Goal: Transaction & Acquisition: Purchase product/service

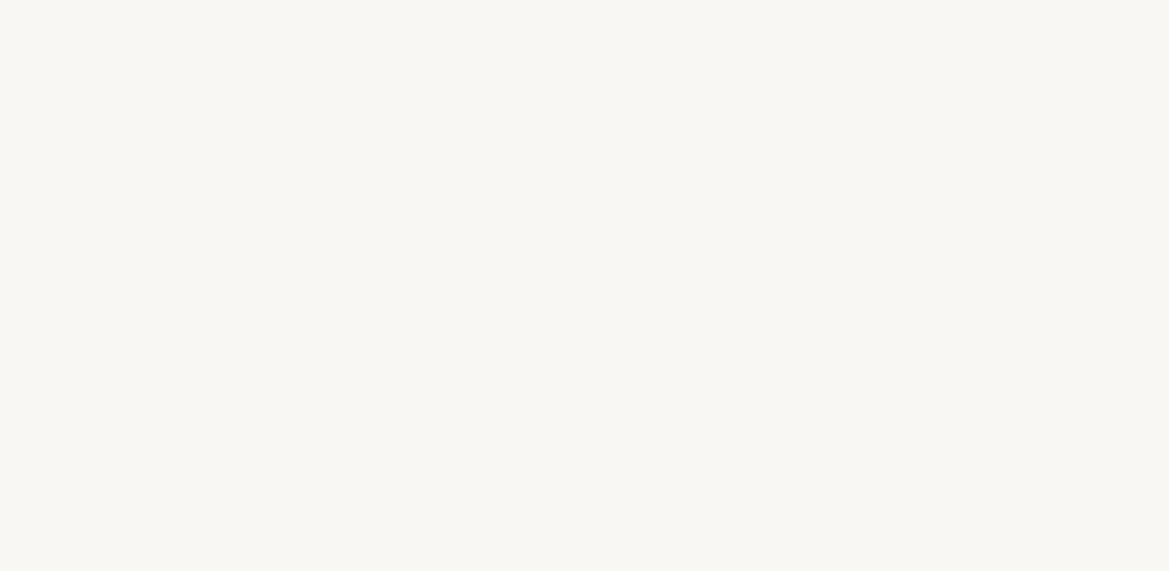
click at [582, 388] on div "C [PERSON_NAME] ç o n s p a r q u e l q u e s q u e s t i o n s s u r v o s g o…" at bounding box center [584, 285] width 1169 height 571
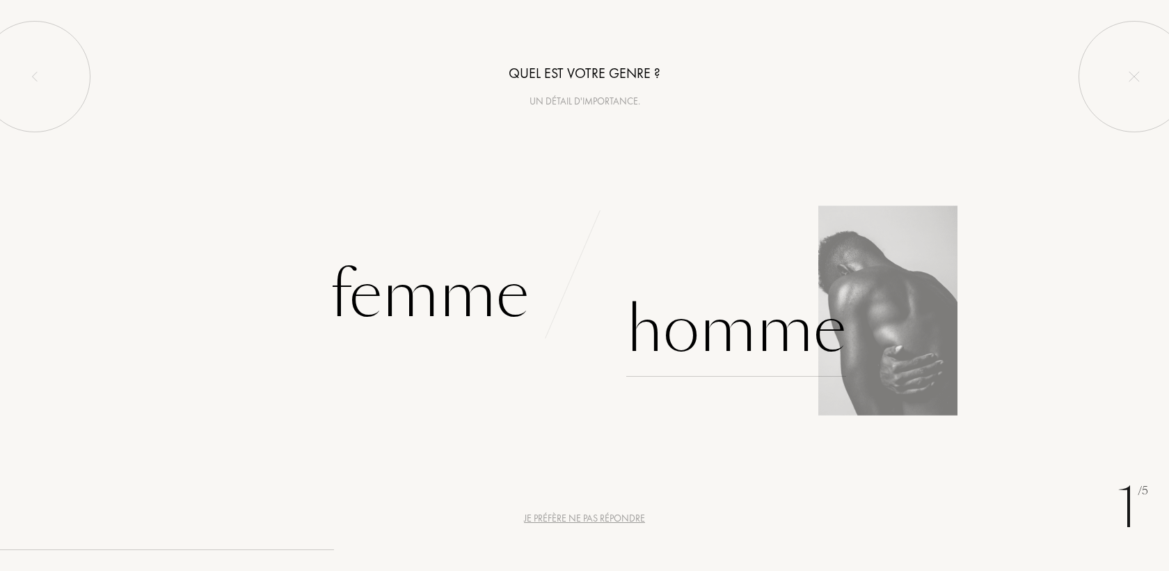
click at [713, 307] on div "Homme" at bounding box center [737, 330] width 220 height 94
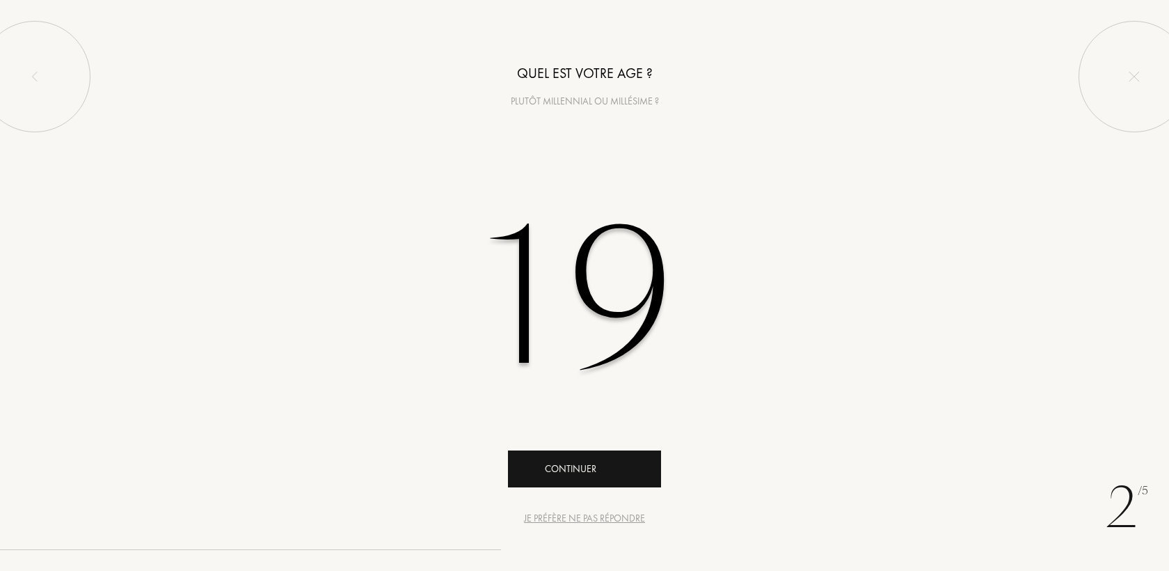
type input "19"
click at [645, 463] on icon "animation" at bounding box center [641, 468] width 28 height 28
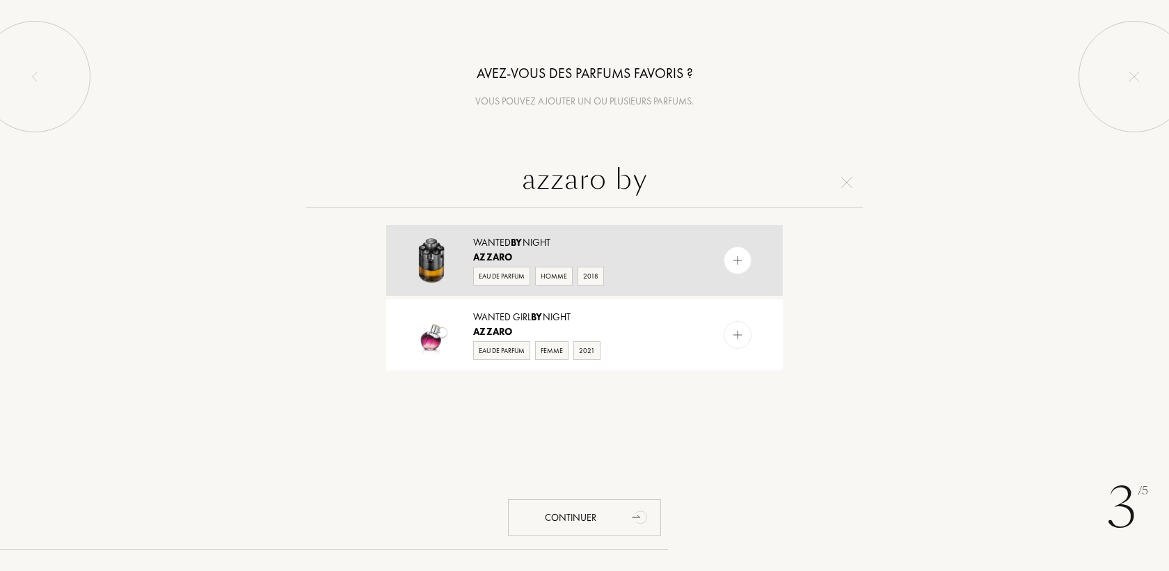
type input "azzaro by"
click at [736, 258] on img at bounding box center [738, 260] width 13 height 13
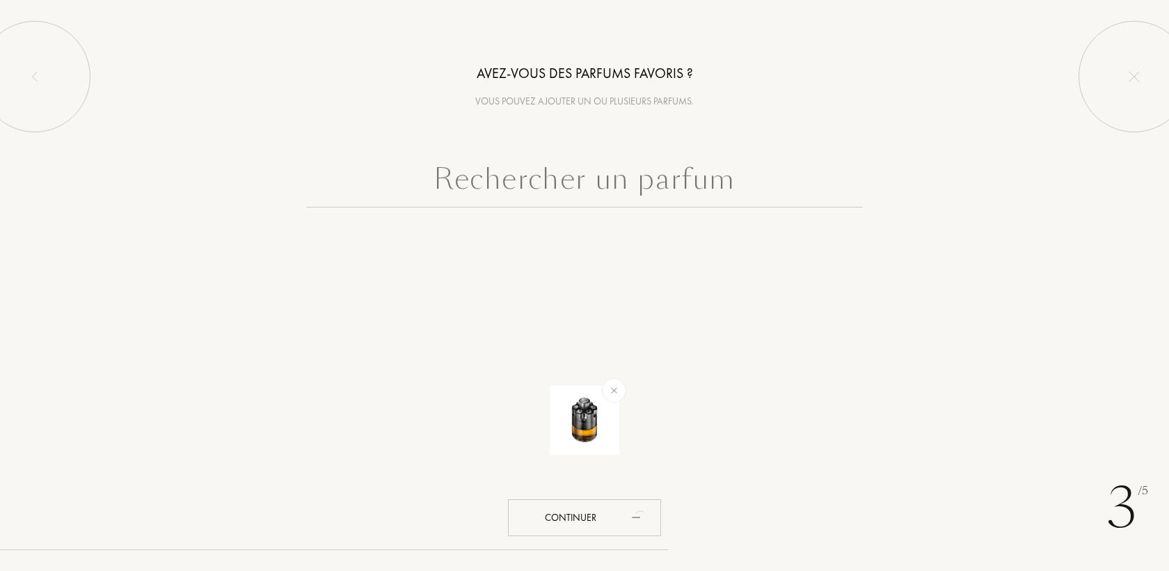
click at [704, 208] on div at bounding box center [584, 217] width 1169 height 120
click at [715, 189] on input "text" at bounding box center [584, 182] width 557 height 50
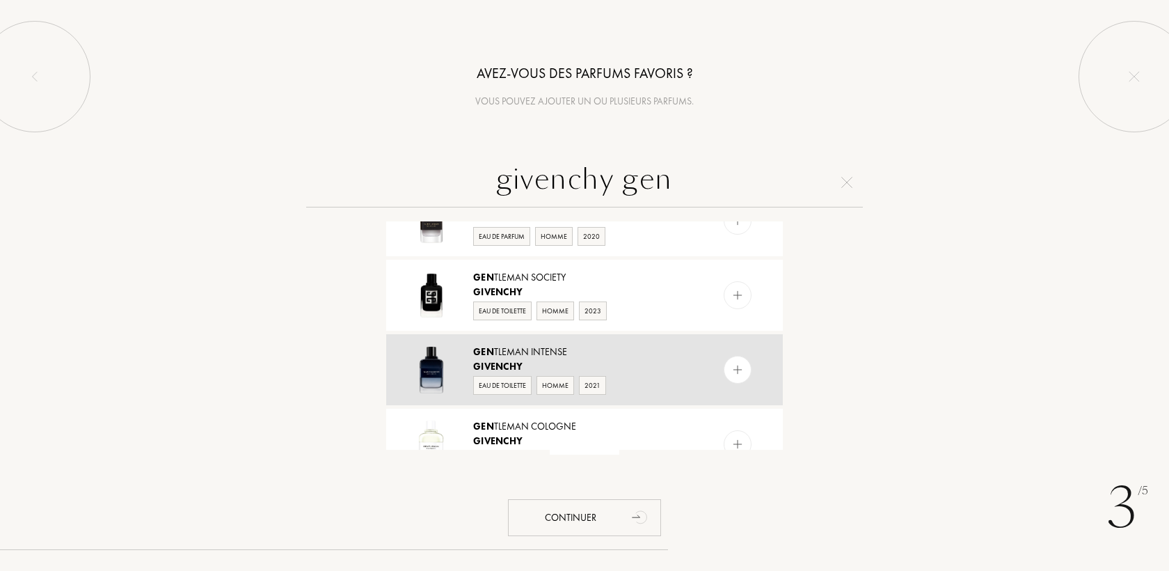
scroll to position [798, 0]
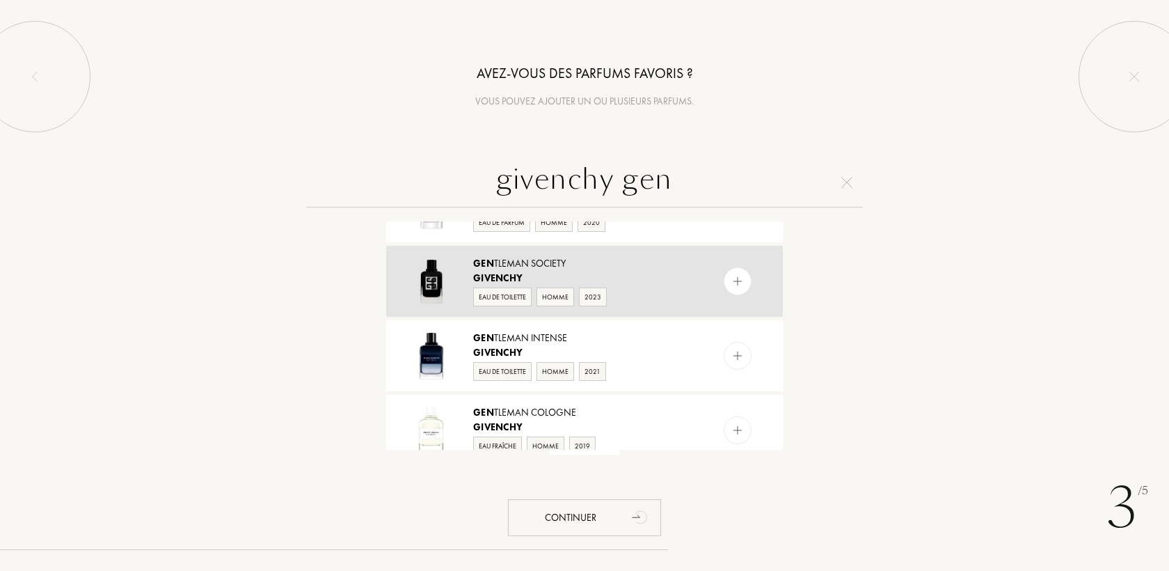
type input "givenchy gen"
click at [739, 286] on img at bounding box center [738, 281] width 13 height 13
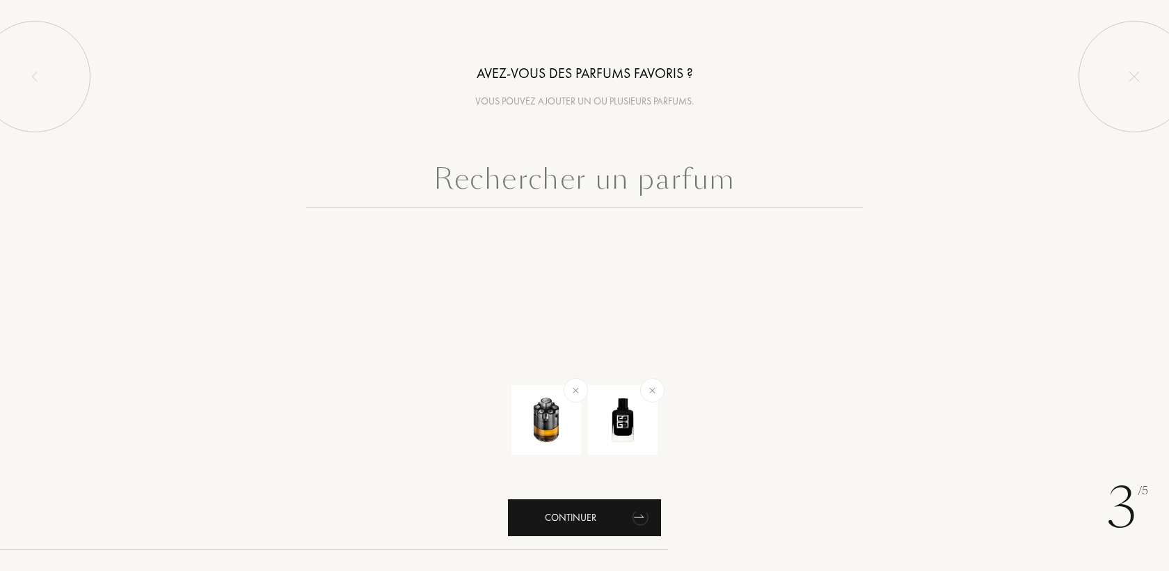
click at [623, 512] on div "Continuer" at bounding box center [584, 517] width 153 height 37
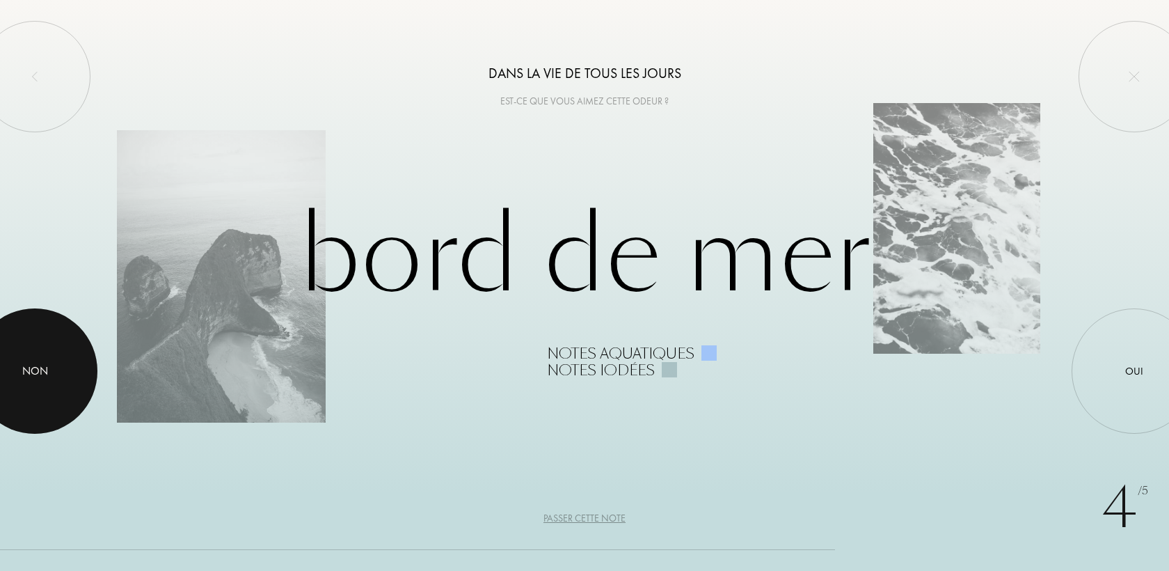
click at [72, 359] on div at bounding box center [34, 370] width 125 height 125
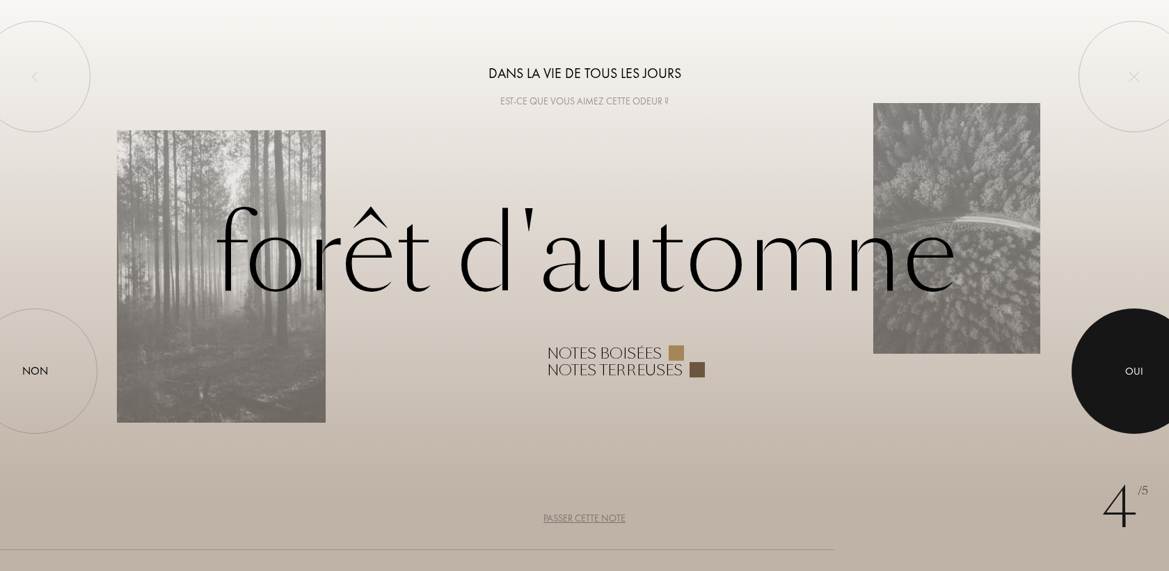
click at [1099, 377] on div at bounding box center [1134, 370] width 125 height 125
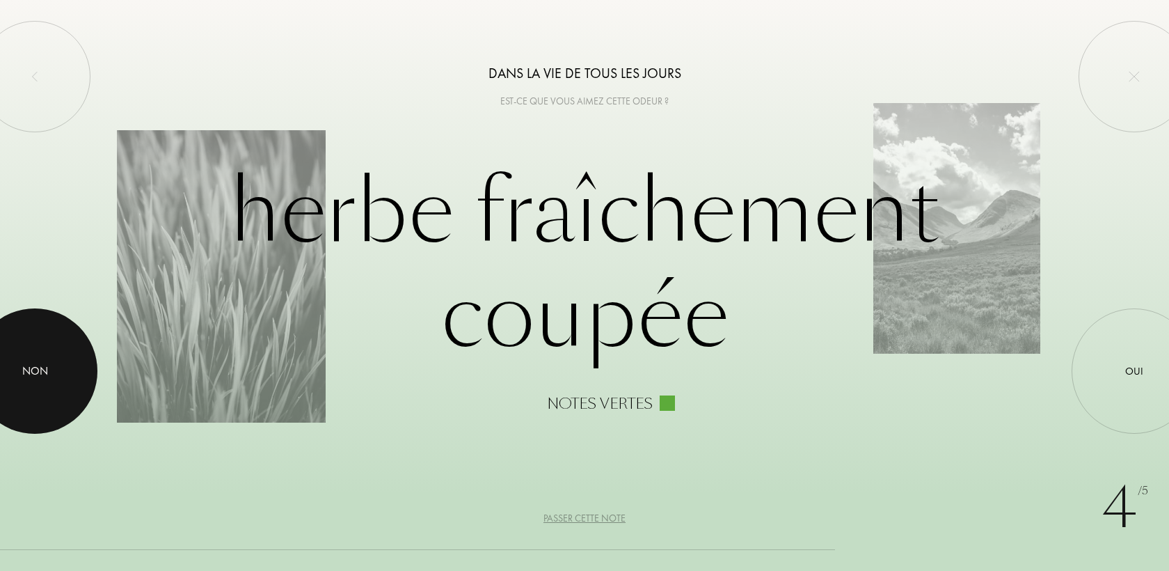
click at [65, 378] on div at bounding box center [34, 370] width 125 height 125
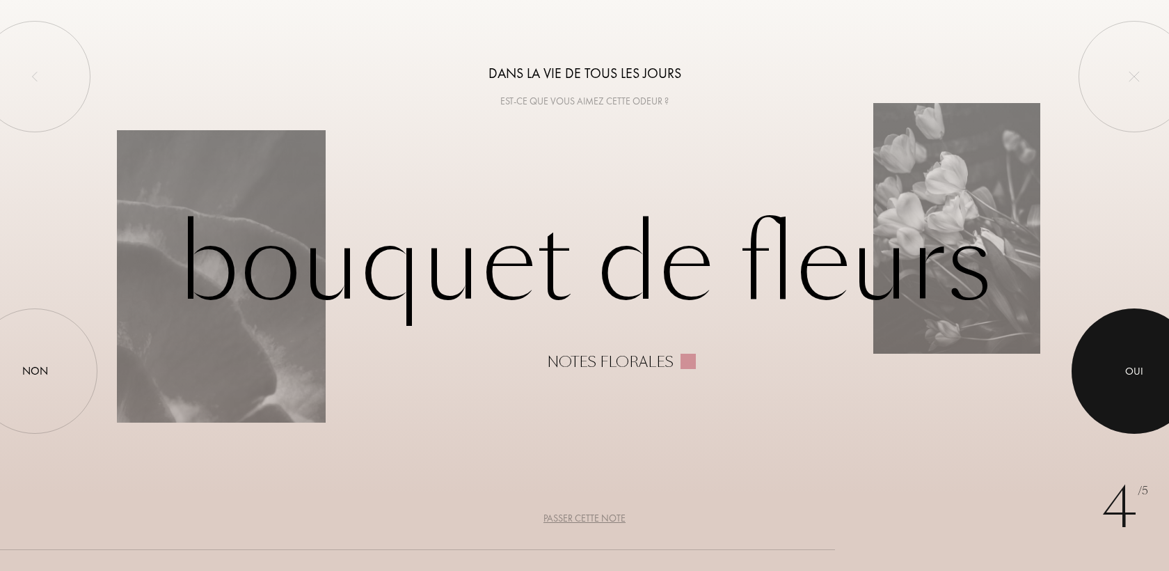
click at [1140, 366] on div "Oui" at bounding box center [1135, 371] width 18 height 16
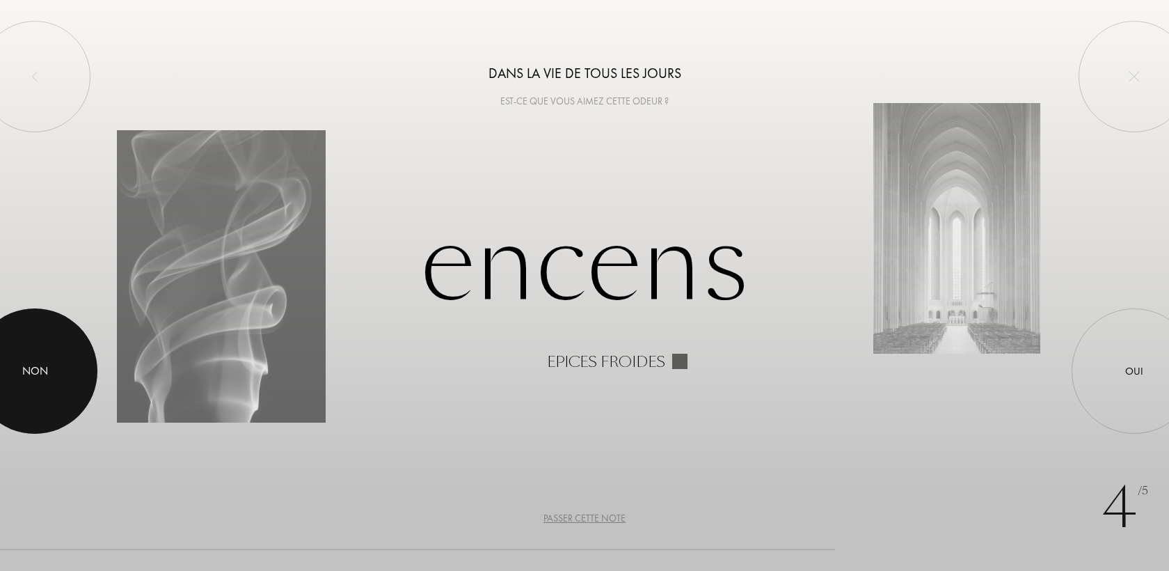
click at [55, 377] on div at bounding box center [34, 370] width 125 height 125
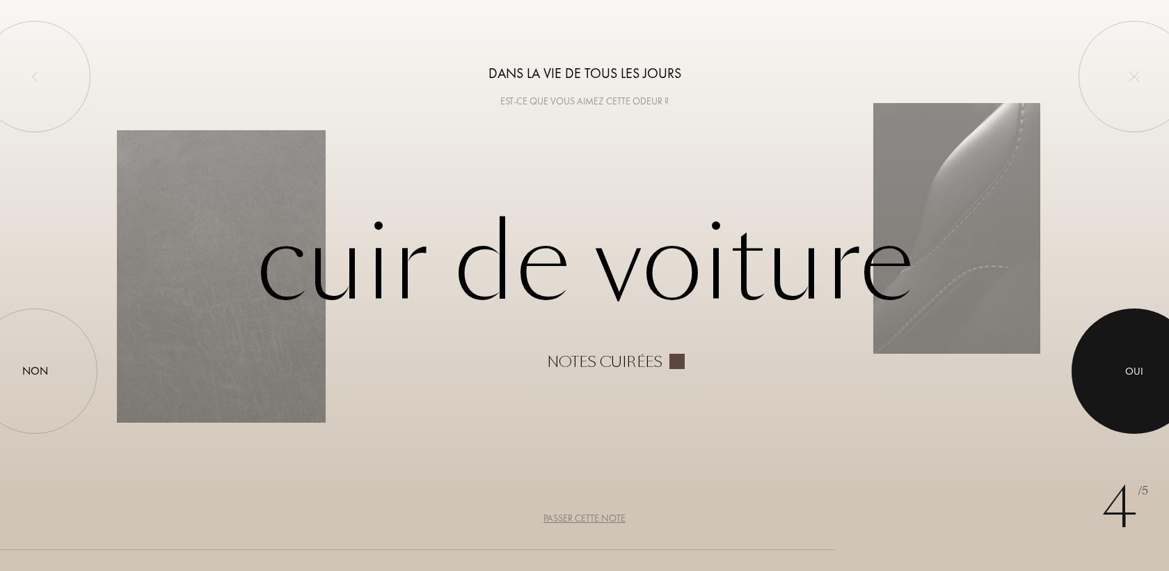
click at [1146, 370] on div at bounding box center [1134, 370] width 125 height 125
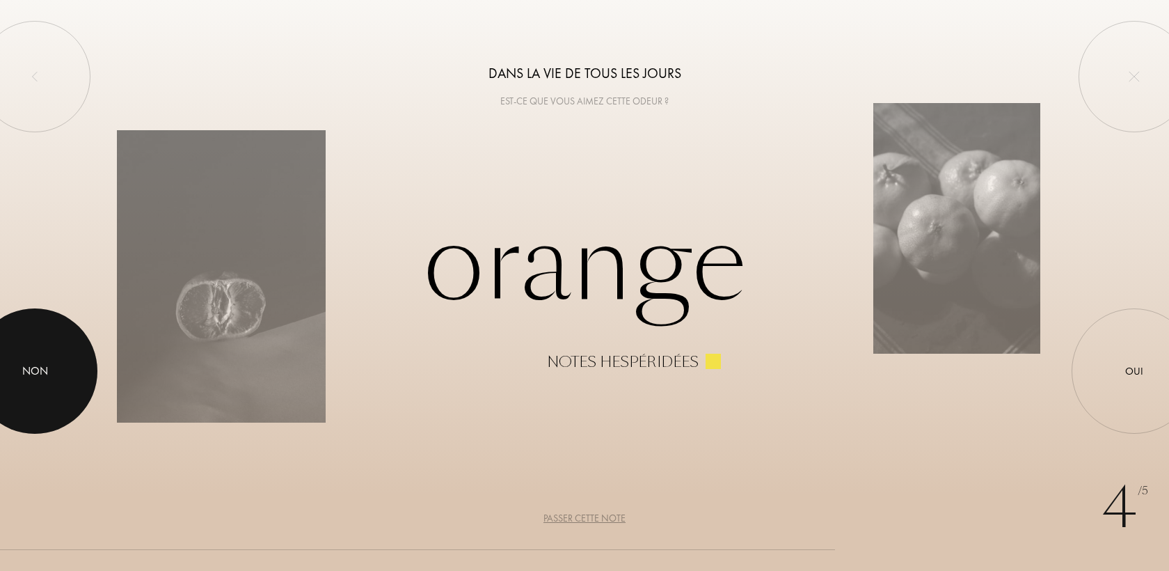
click at [81, 381] on div at bounding box center [34, 370] width 125 height 125
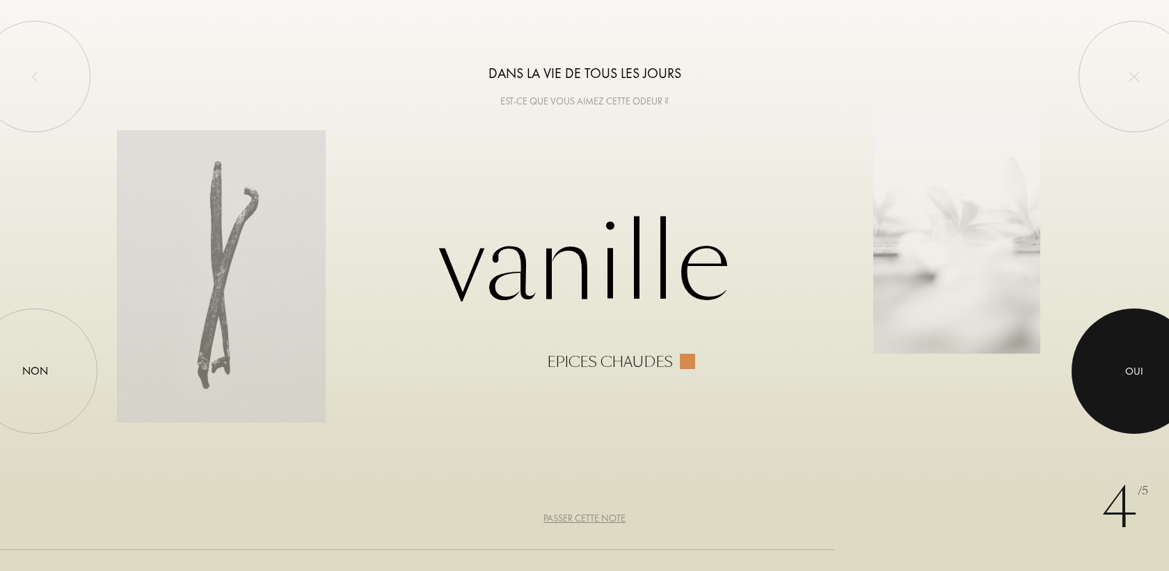
click at [1103, 367] on div at bounding box center [1134, 370] width 125 height 125
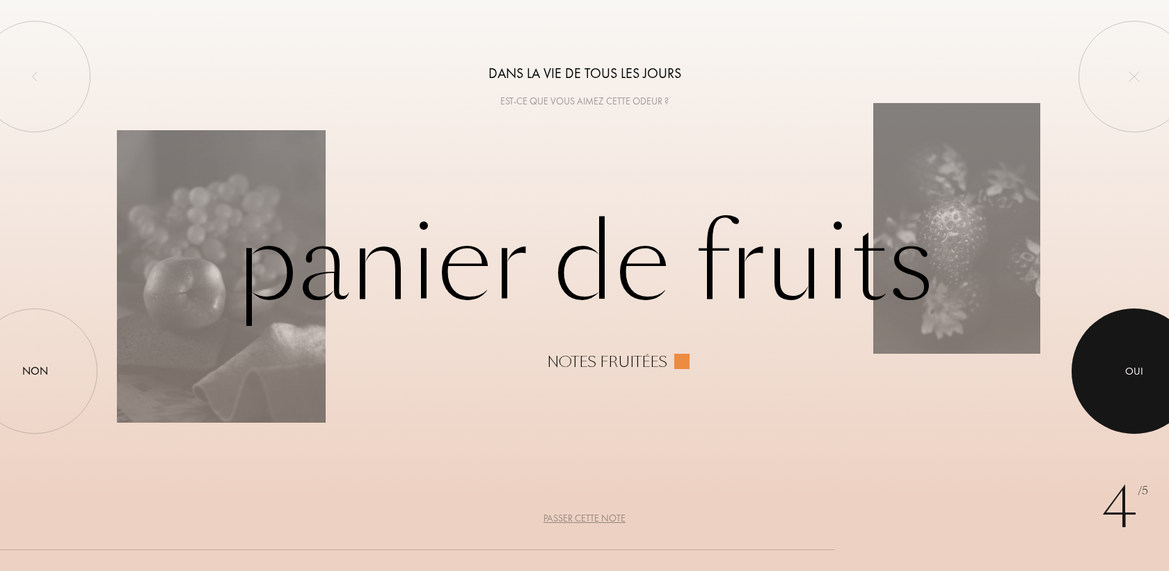
click at [1106, 410] on div at bounding box center [1134, 370] width 125 height 125
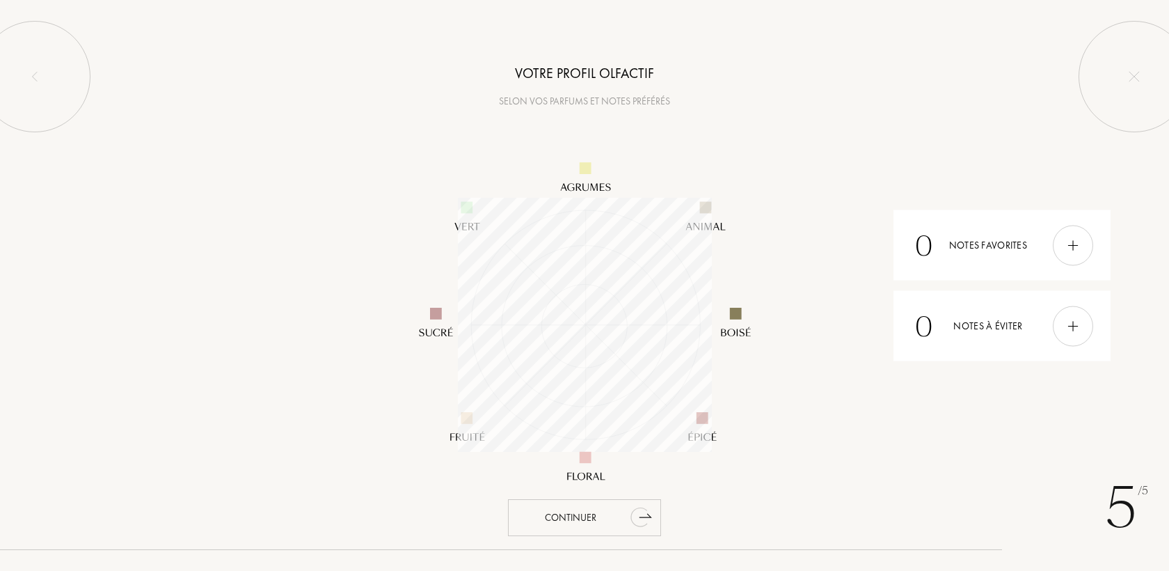
scroll to position [254, 254]
click at [1082, 317] on div at bounding box center [1073, 326] width 40 height 40
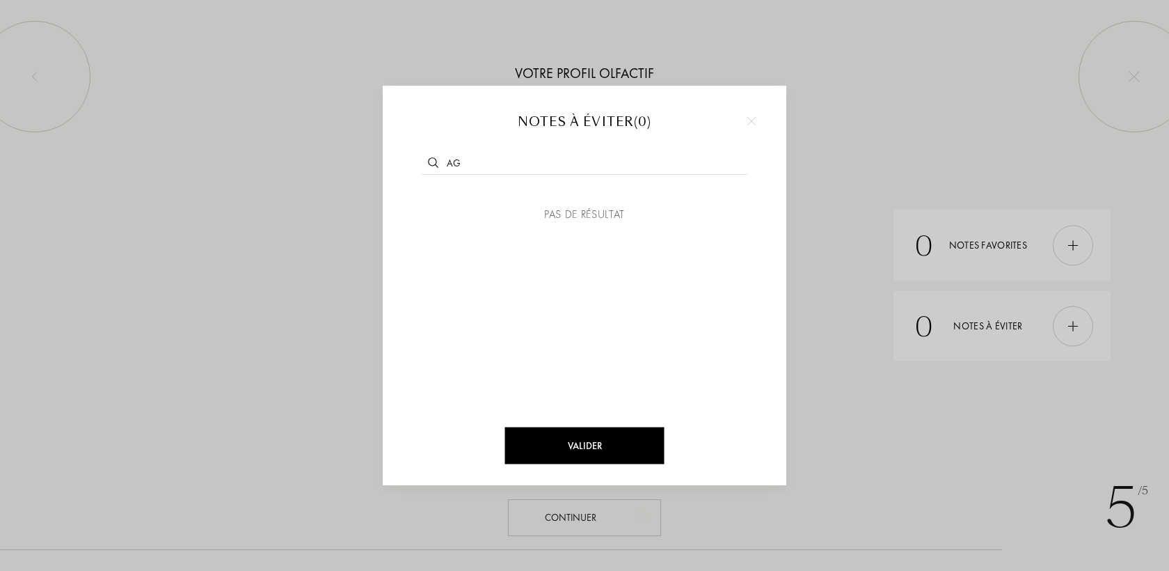
type input "a"
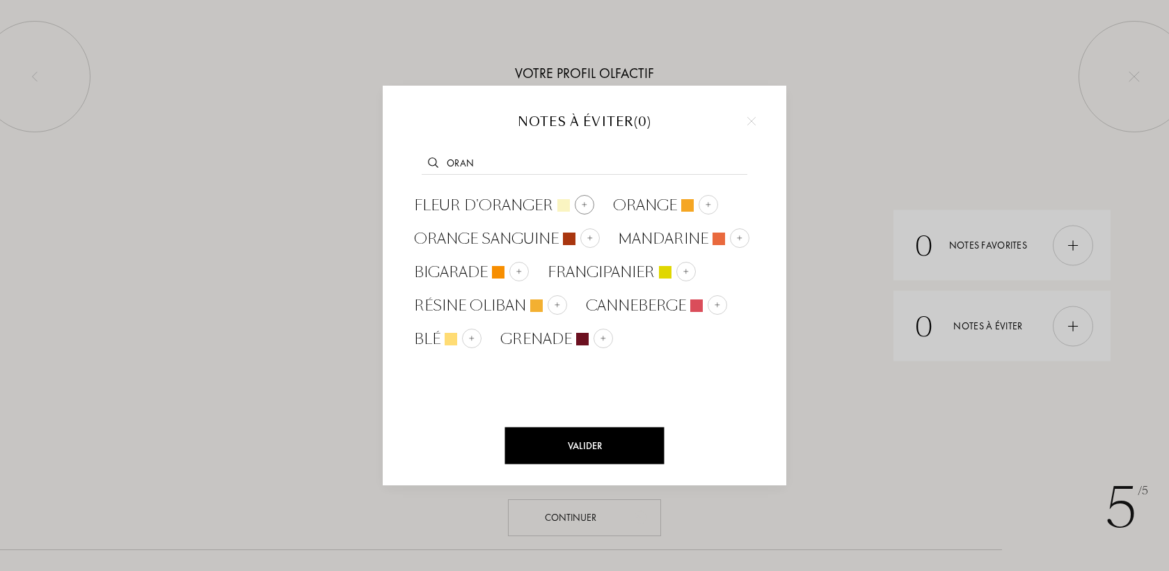
type input "oran"
click at [584, 206] on img at bounding box center [584, 203] width 7 height 7
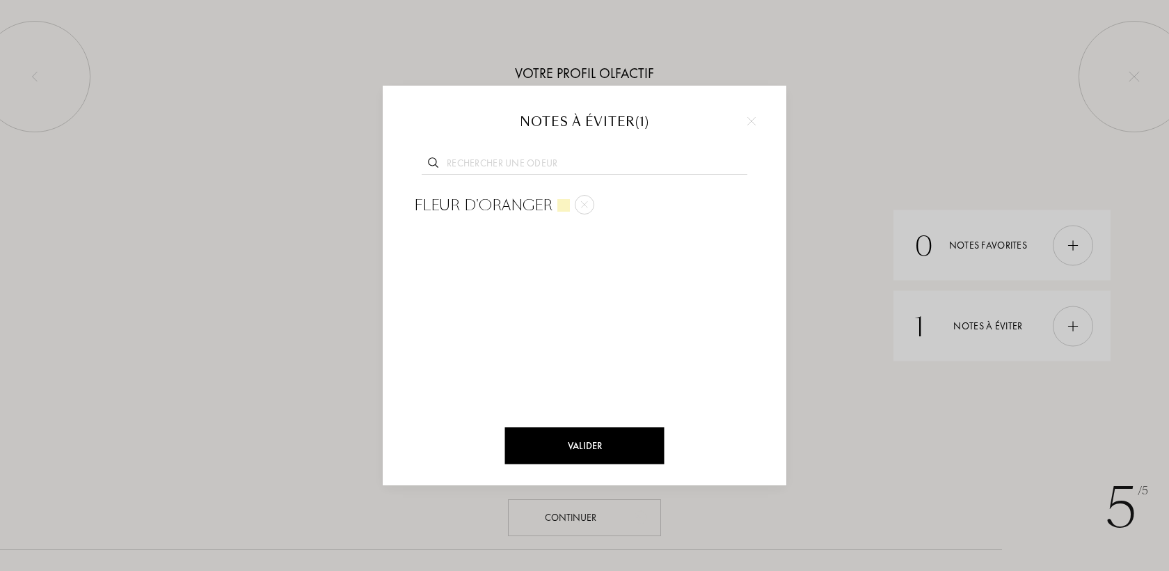
click at [629, 159] on input "text" at bounding box center [585, 165] width 326 height 19
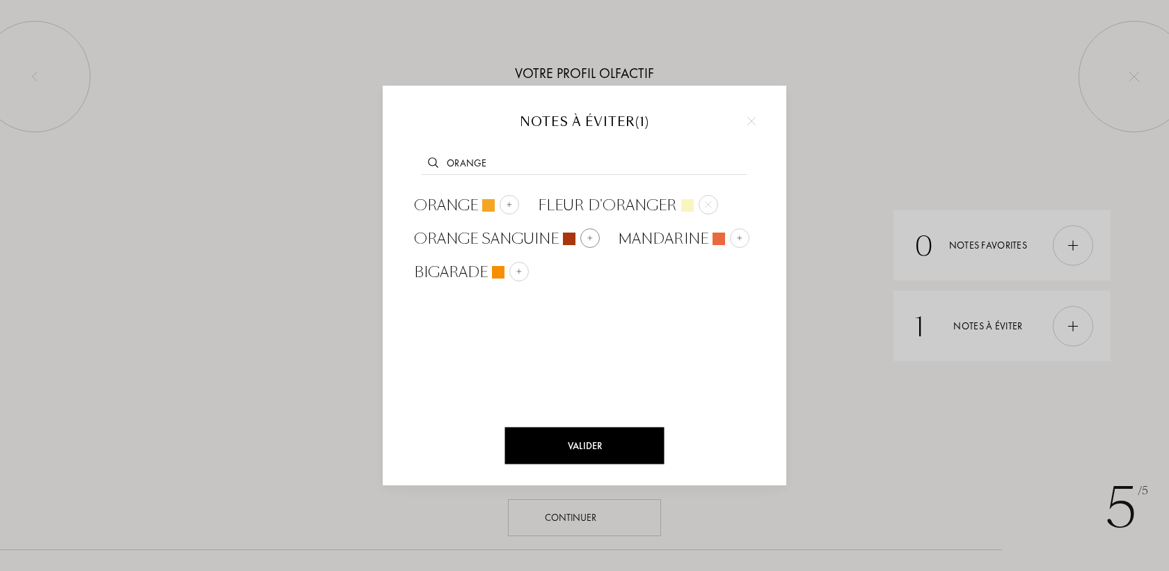
type input "orange"
click at [592, 235] on img at bounding box center [590, 237] width 7 height 7
click at [626, 156] on input "text" at bounding box center [585, 165] width 326 height 19
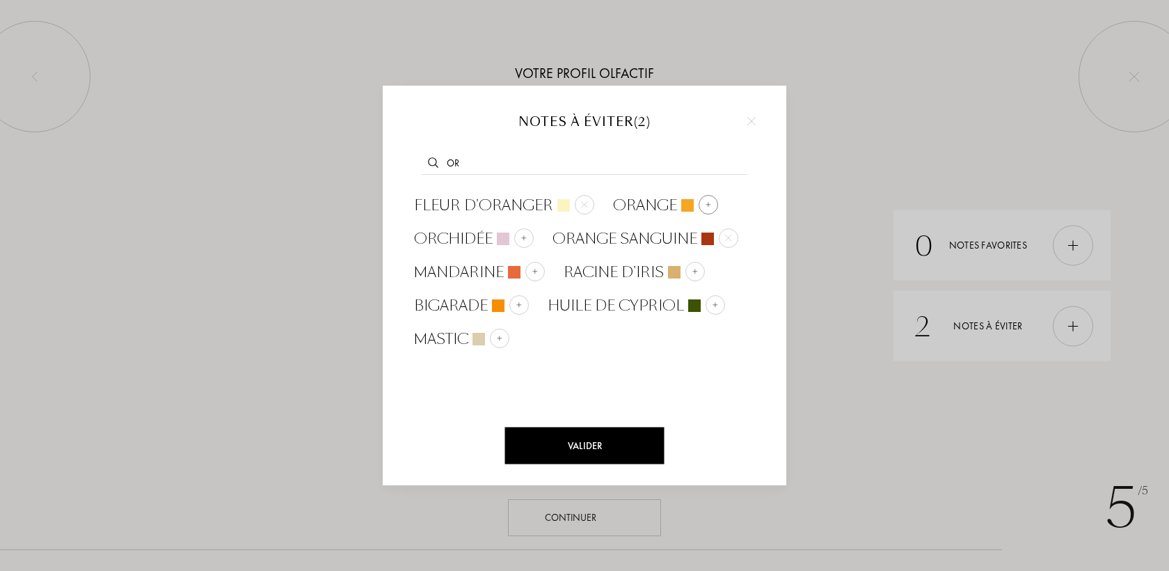
type input "or"
click at [705, 206] on img at bounding box center [708, 203] width 7 height 7
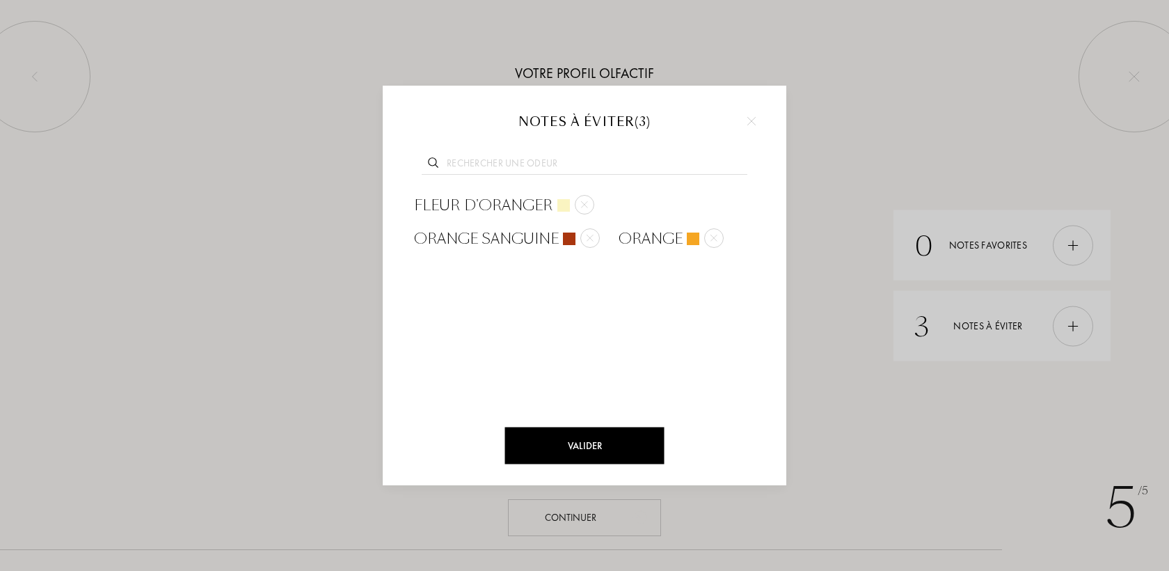
click at [655, 162] on input "text" at bounding box center [585, 165] width 326 height 19
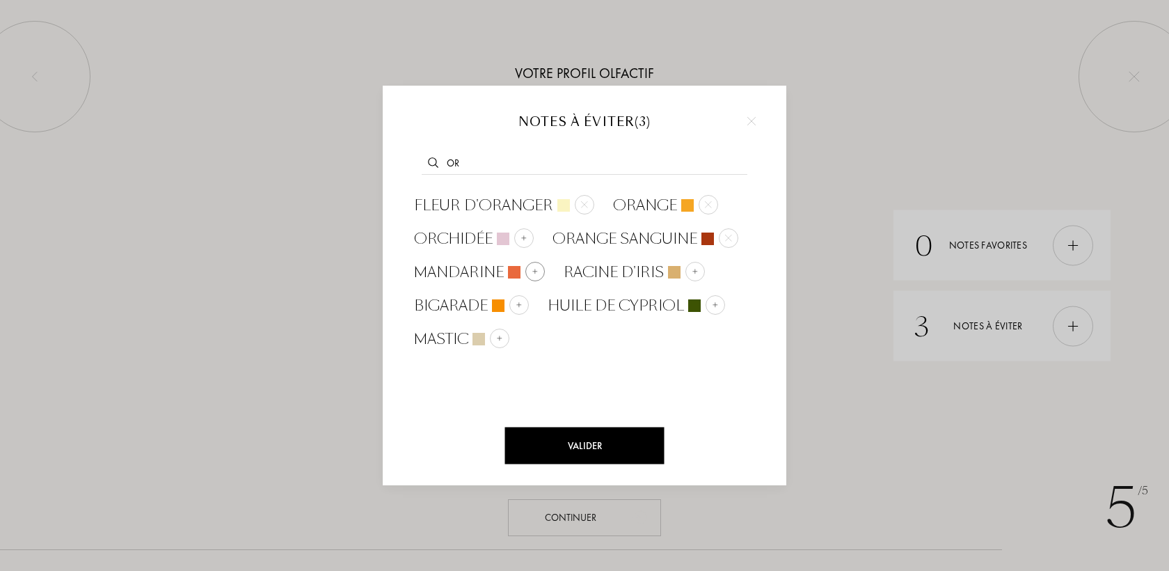
type input "or"
click at [542, 271] on div at bounding box center [535, 271] width 19 height 19
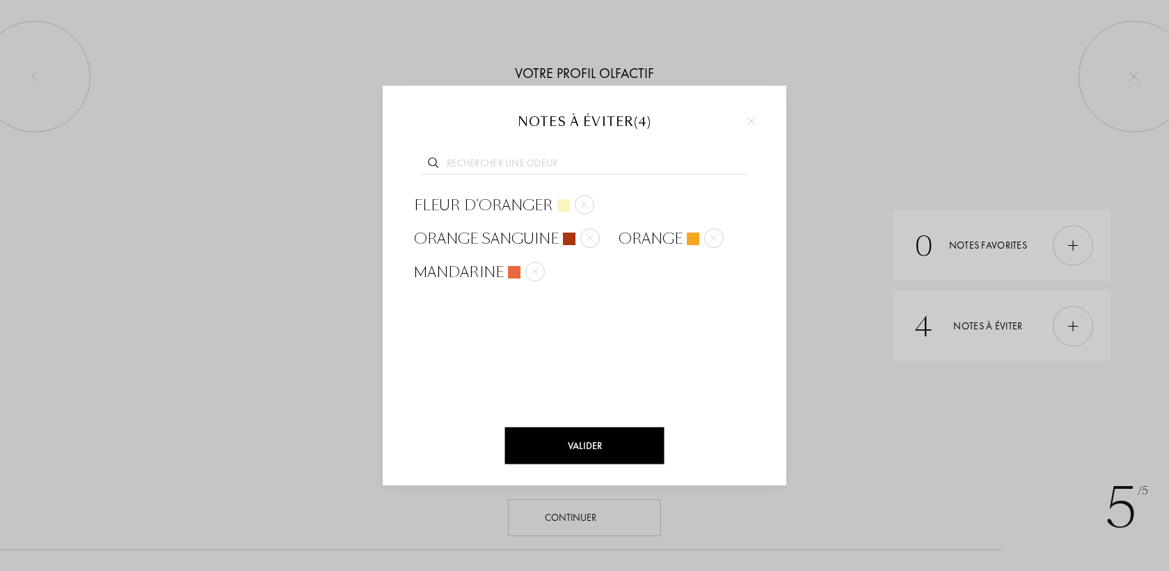
click at [609, 447] on div "Valider" at bounding box center [584, 445] width 159 height 37
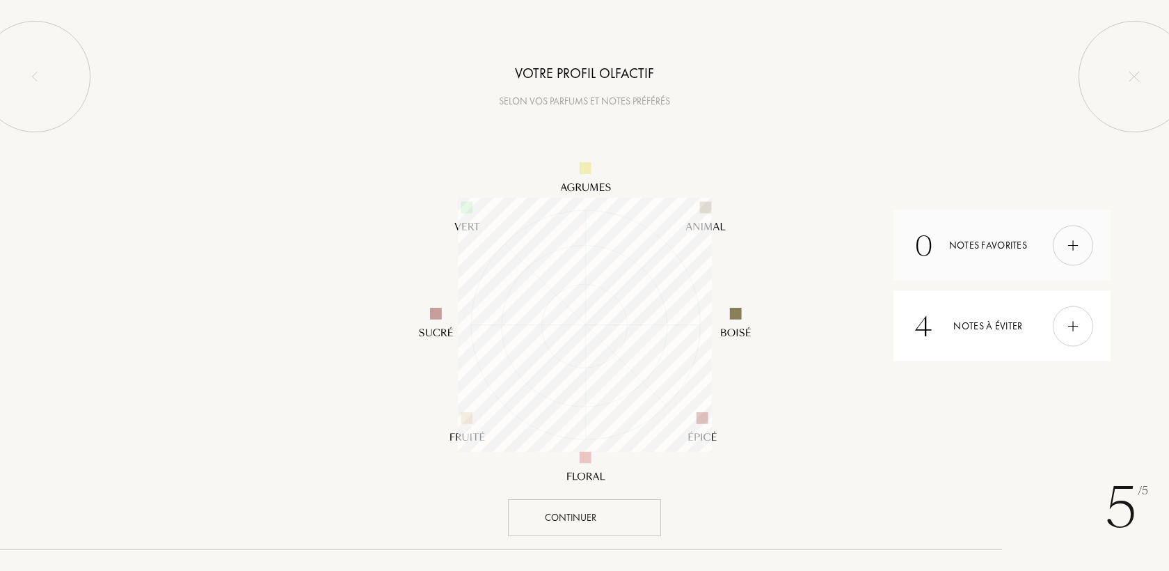
click at [1076, 260] on div at bounding box center [1073, 245] width 40 height 40
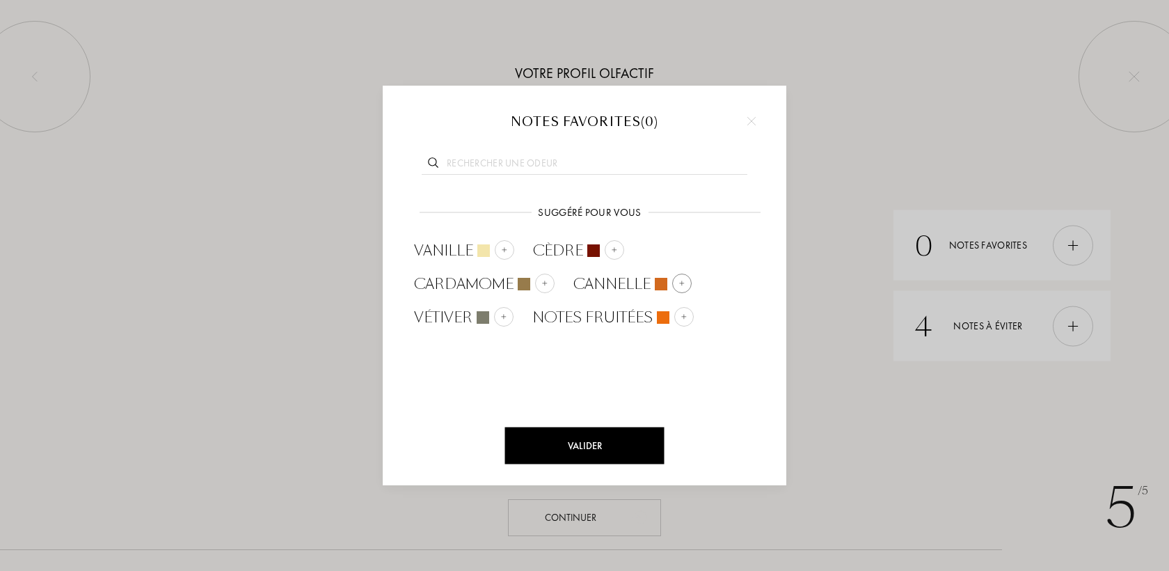
click at [679, 288] on div at bounding box center [681, 283] width 19 height 19
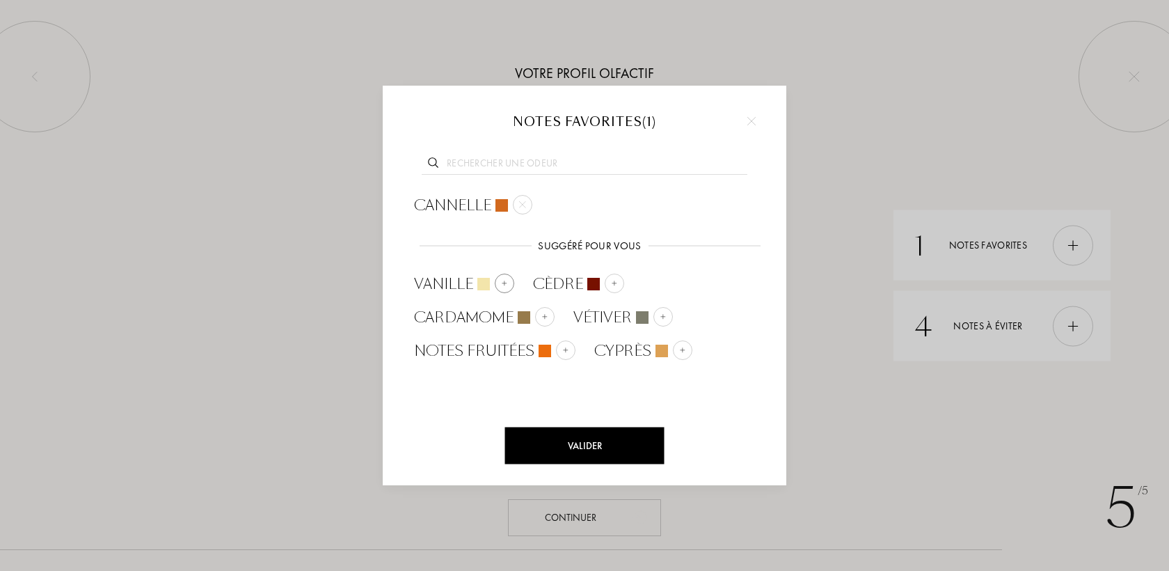
click at [509, 282] on div at bounding box center [504, 283] width 19 height 19
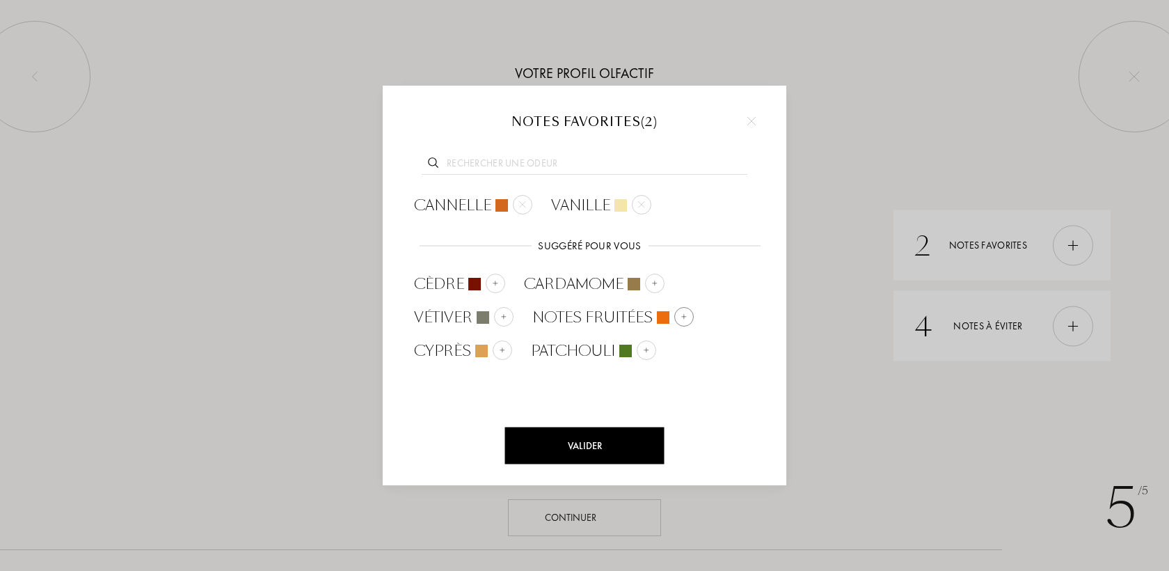
click at [684, 316] on img at bounding box center [684, 316] width 7 height 7
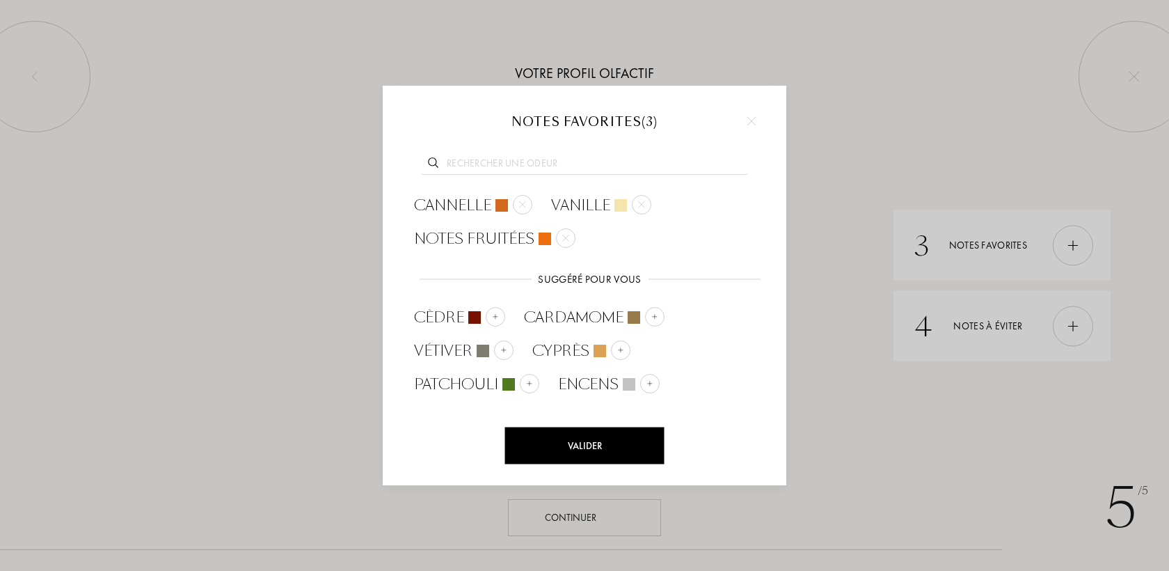
click at [643, 432] on div "Valider" at bounding box center [584, 445] width 159 height 37
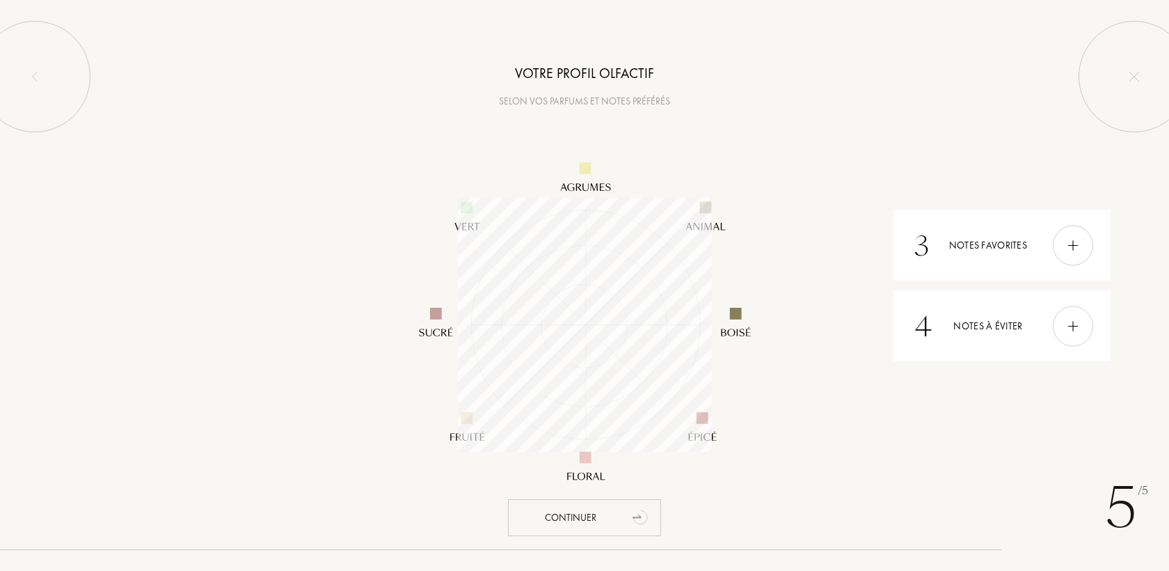
click at [616, 515] on div "Continuer" at bounding box center [584, 517] width 153 height 37
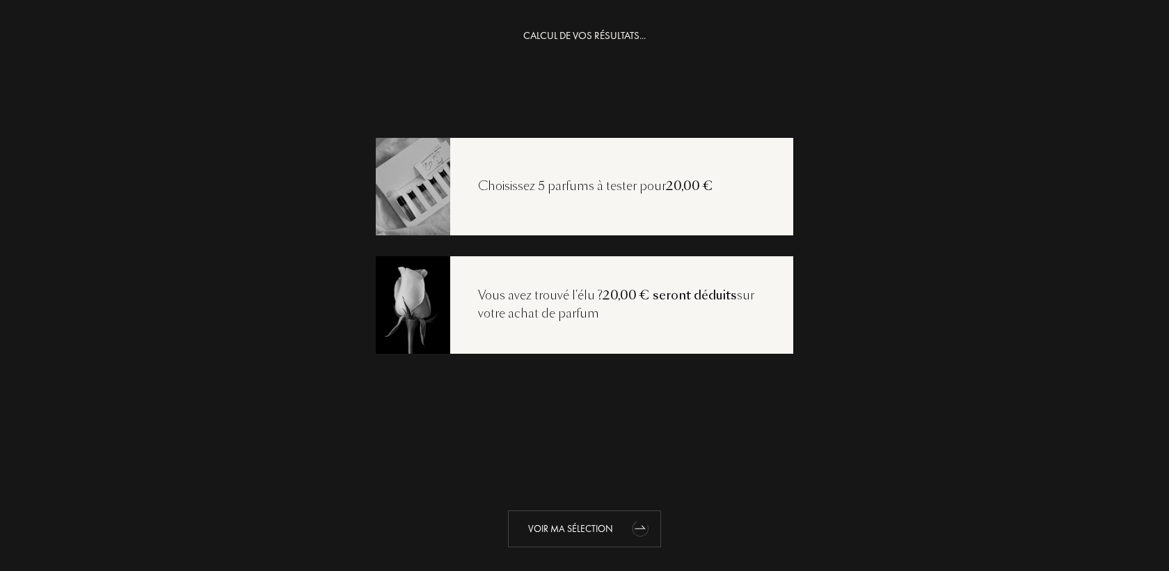
click at [591, 525] on div "Voir ma sélection" at bounding box center [584, 528] width 153 height 37
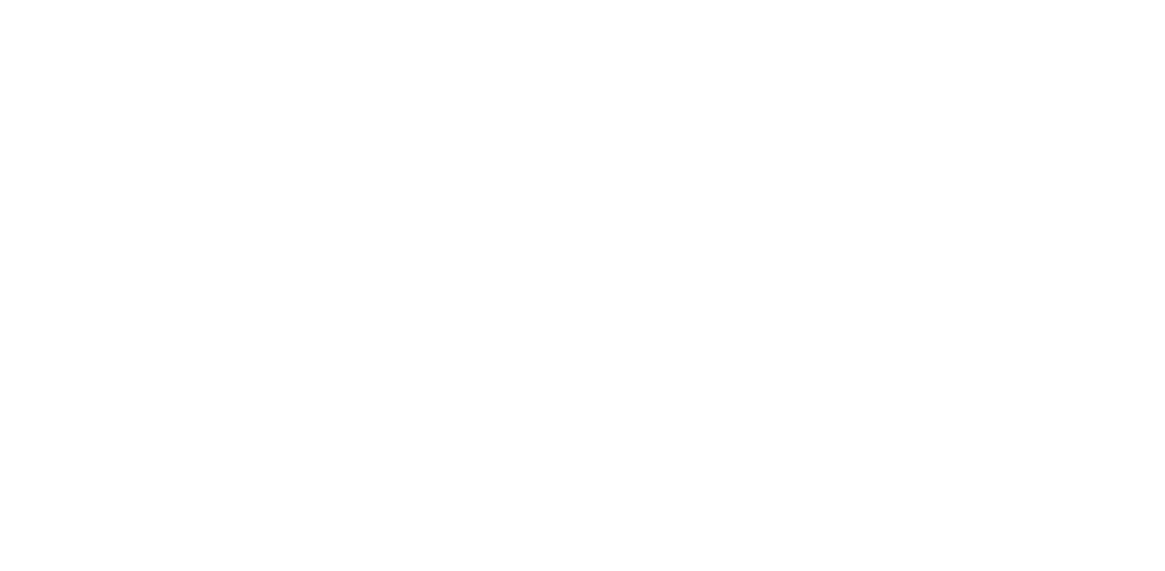
select select "FR"
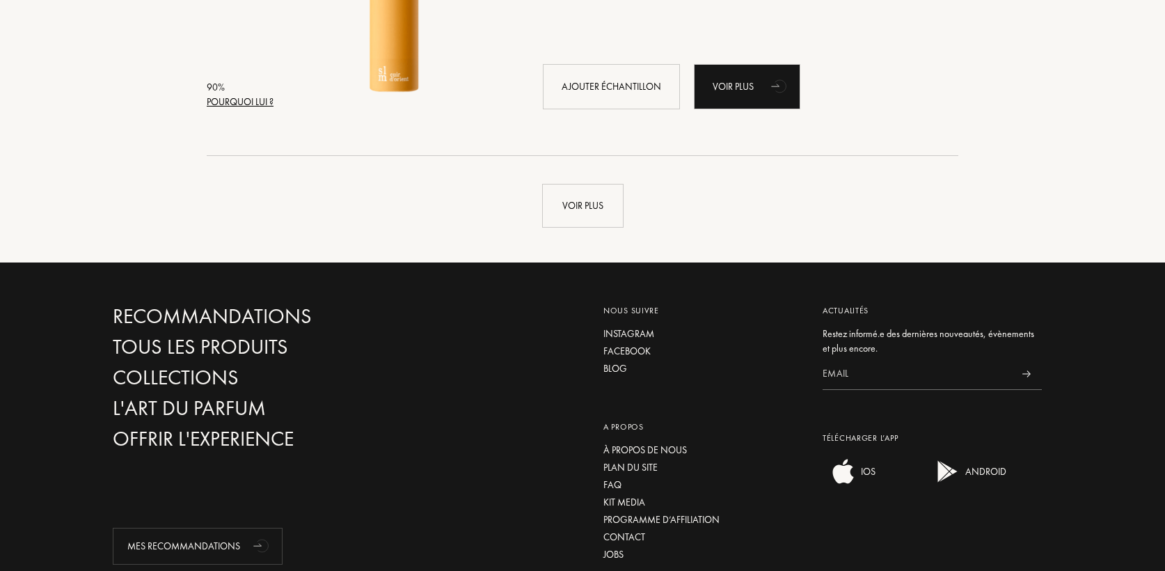
scroll to position [3399, 0]
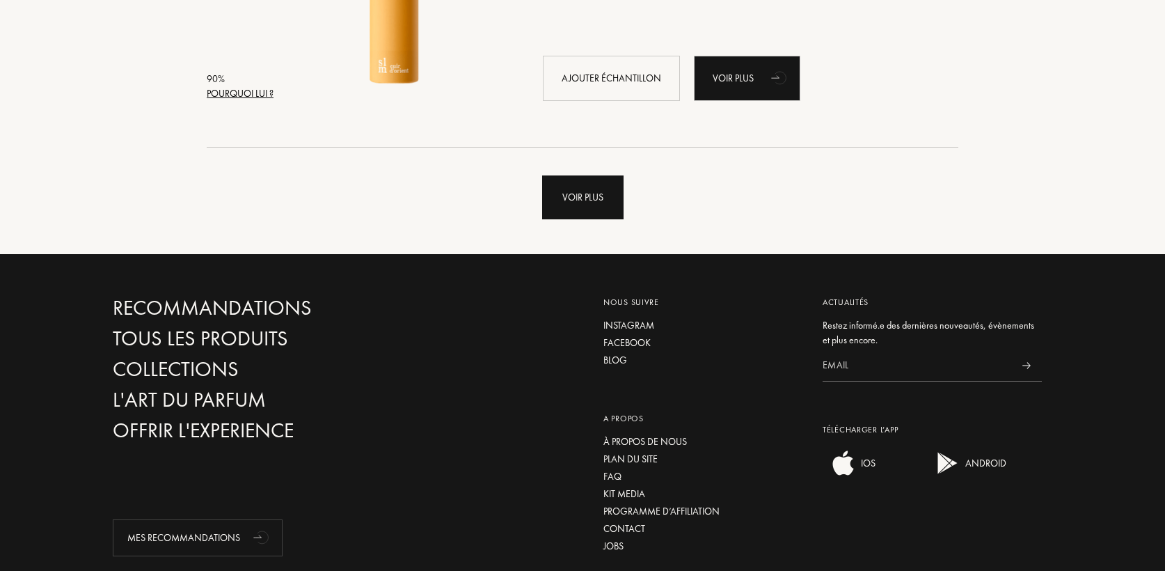
click at [572, 205] on div "Voir plus" at bounding box center [582, 197] width 81 height 44
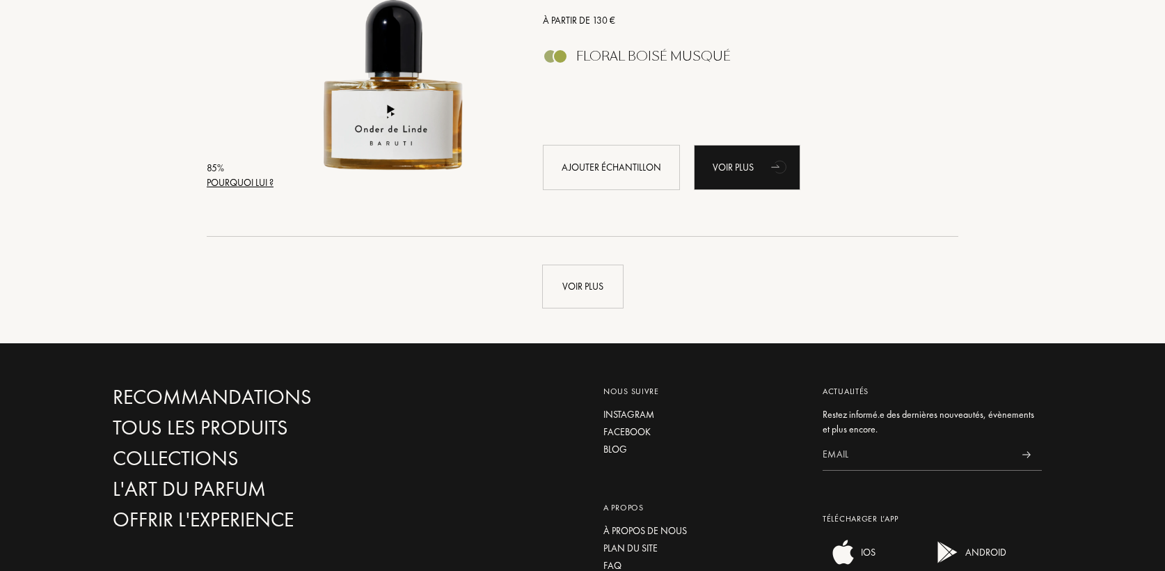
scroll to position [6677, 0]
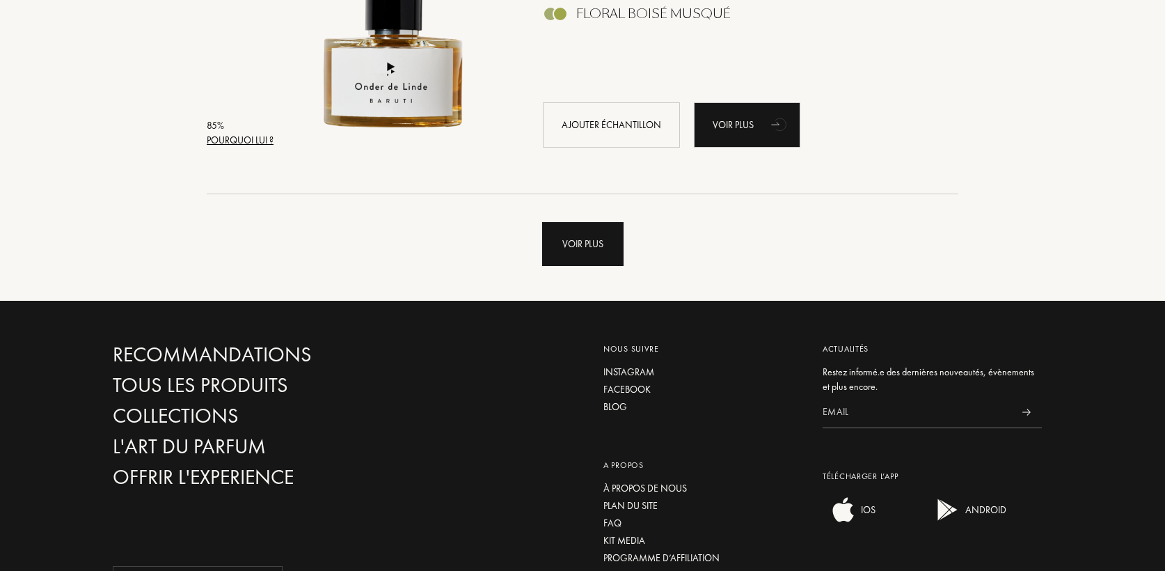
click at [623, 247] on div "Voir plus" at bounding box center [582, 244] width 81 height 44
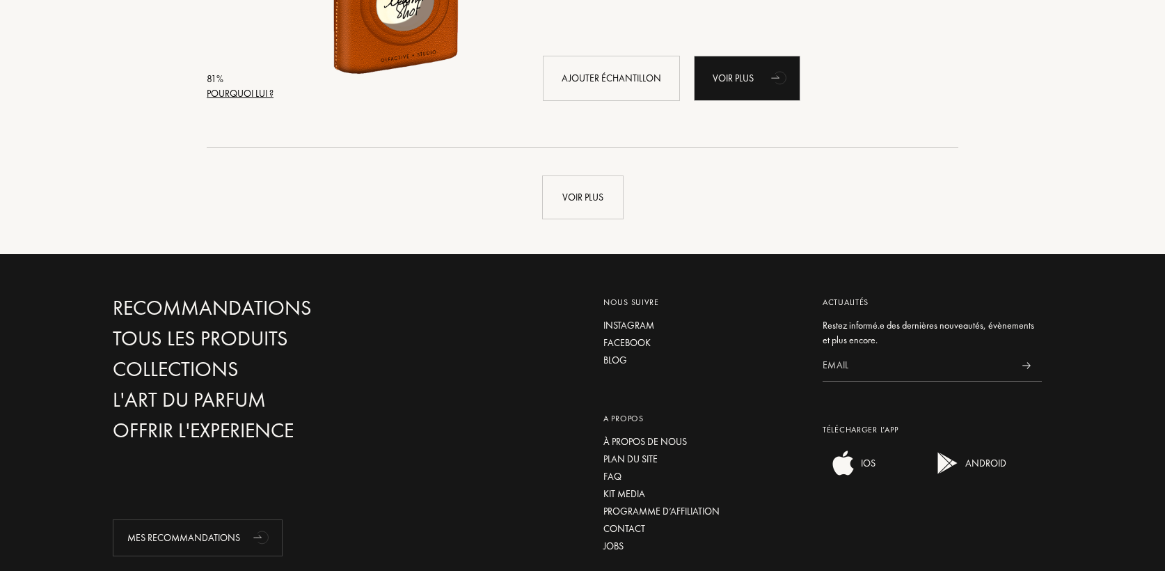
scroll to position [10077, 0]
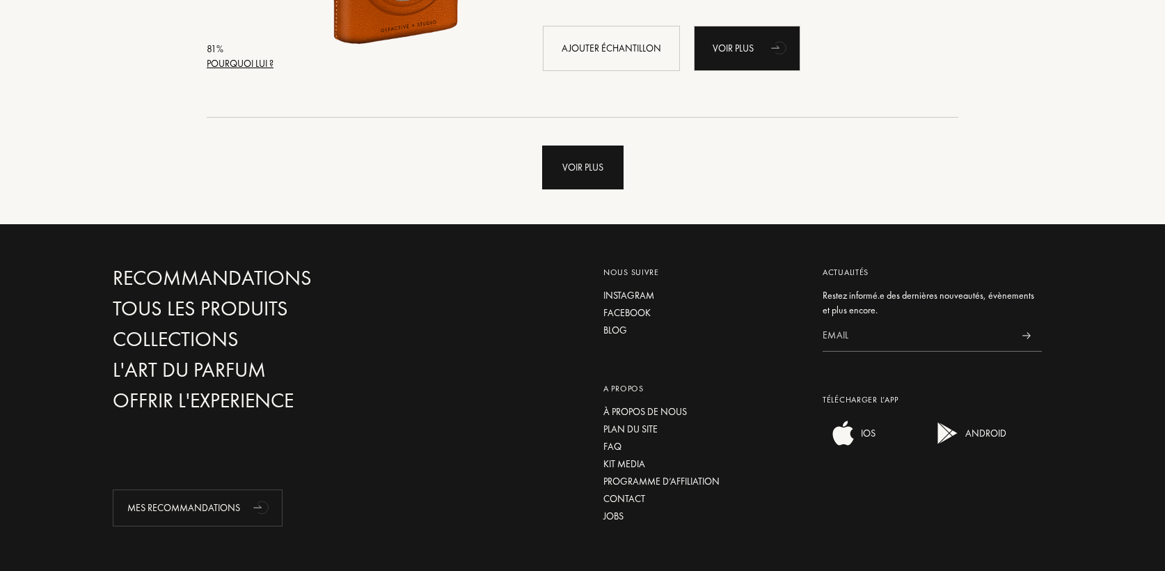
click at [587, 148] on div "Voir plus" at bounding box center [582, 167] width 81 height 44
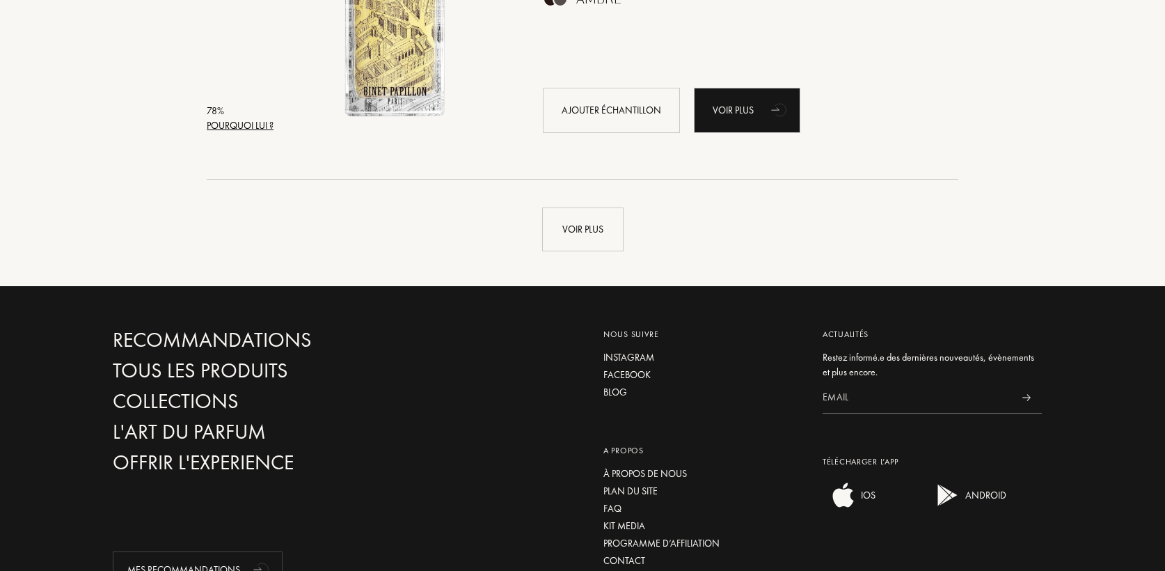
scroll to position [13348, 0]
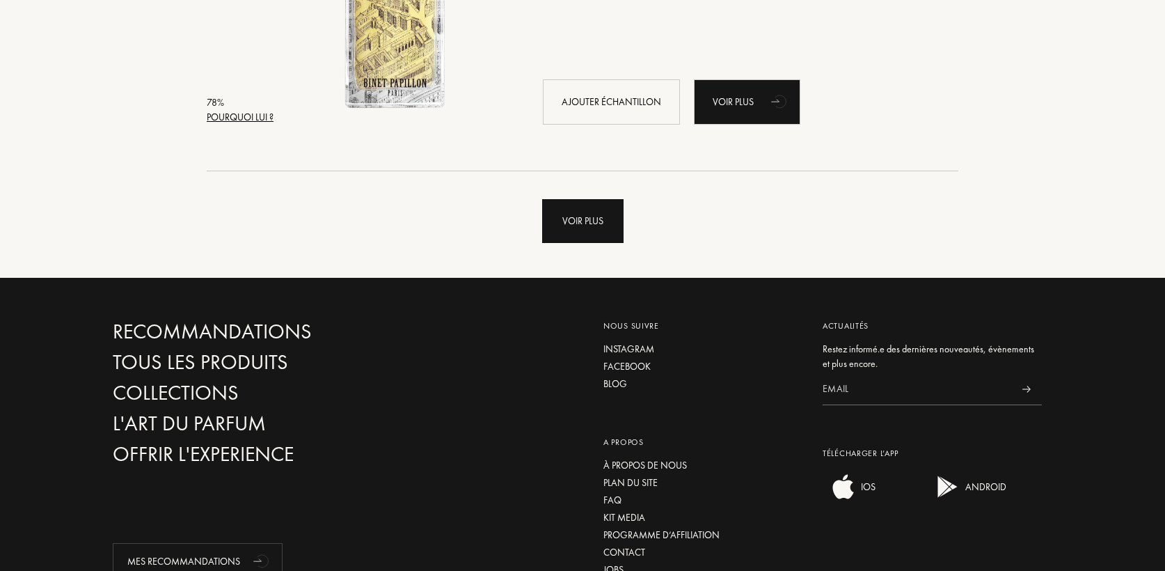
click at [597, 212] on div "Voir plus" at bounding box center [582, 221] width 81 height 44
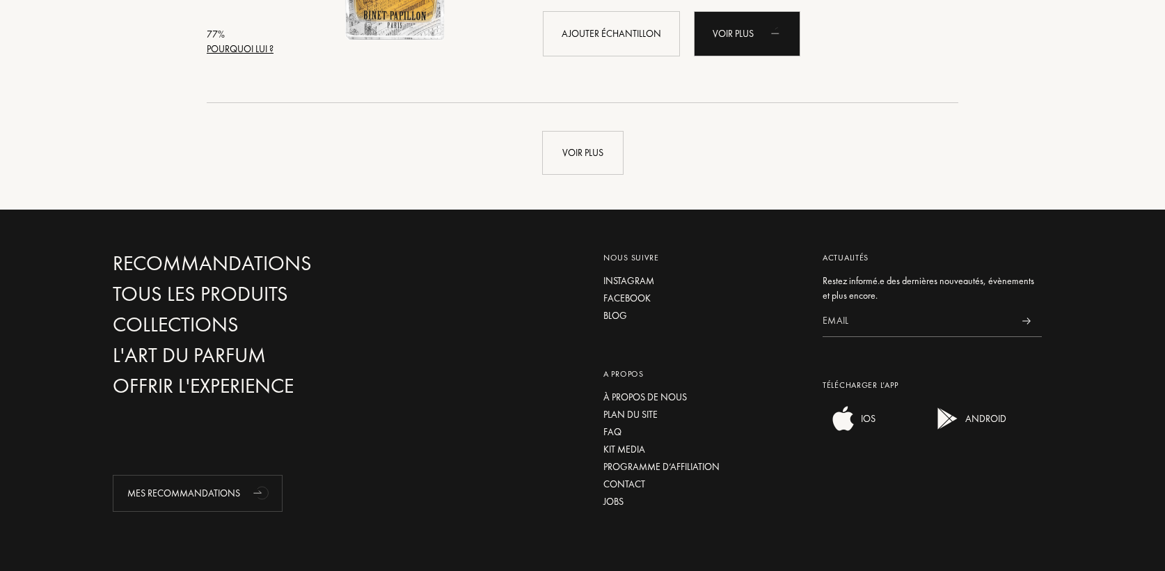
scroll to position [16745, 0]
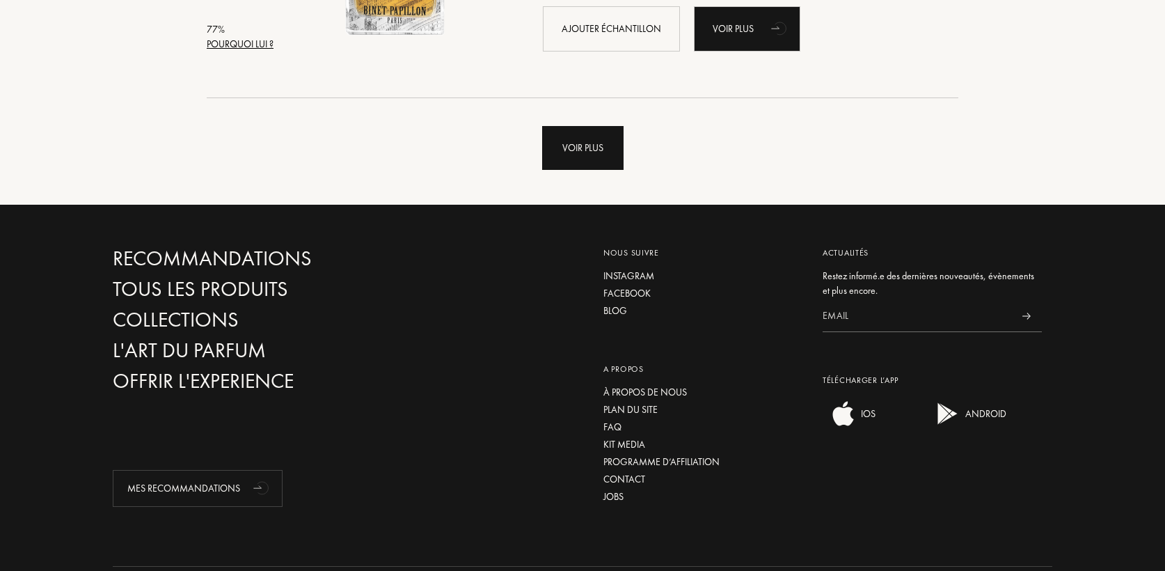
click at [542, 149] on div "Voir plus" at bounding box center [582, 148] width 81 height 44
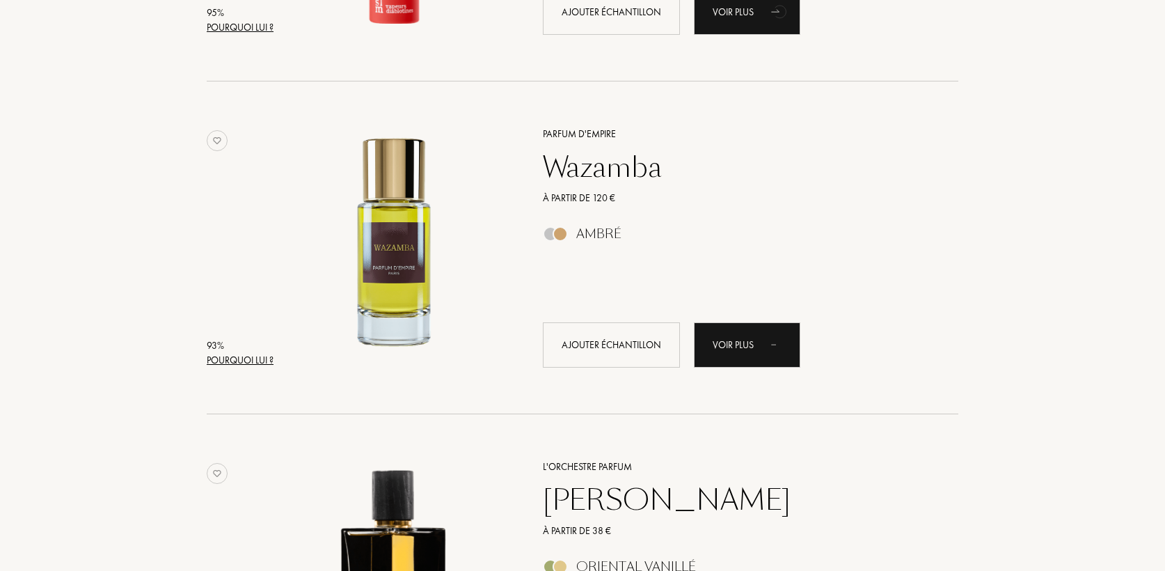
scroll to position [0, 0]
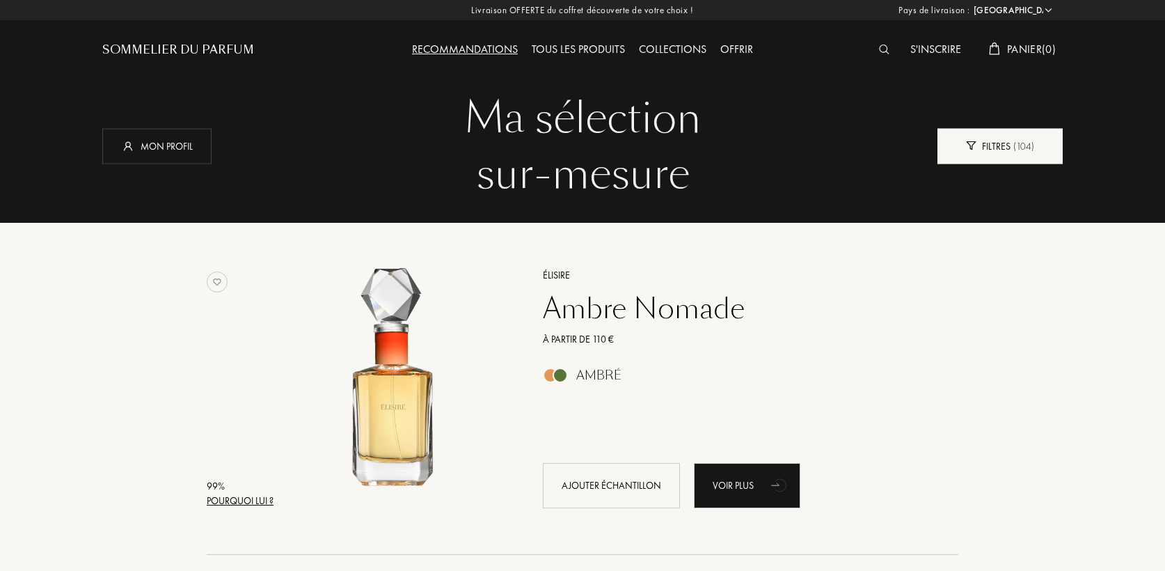
click at [989, 142] on div "Filtres ( 104 )" at bounding box center [1000, 146] width 125 height 36
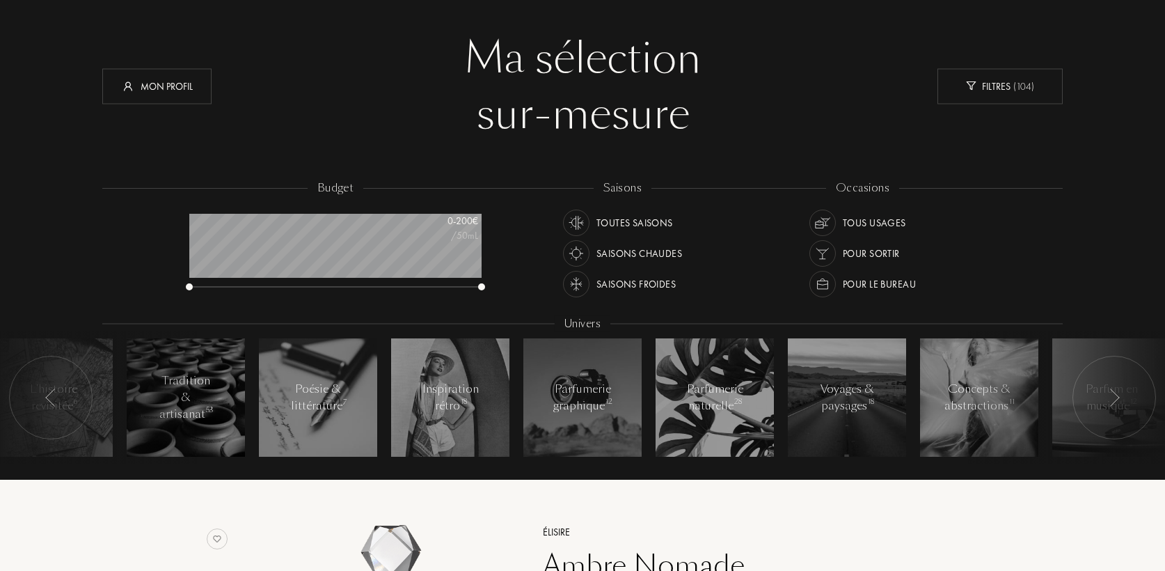
scroll to position [65, 0]
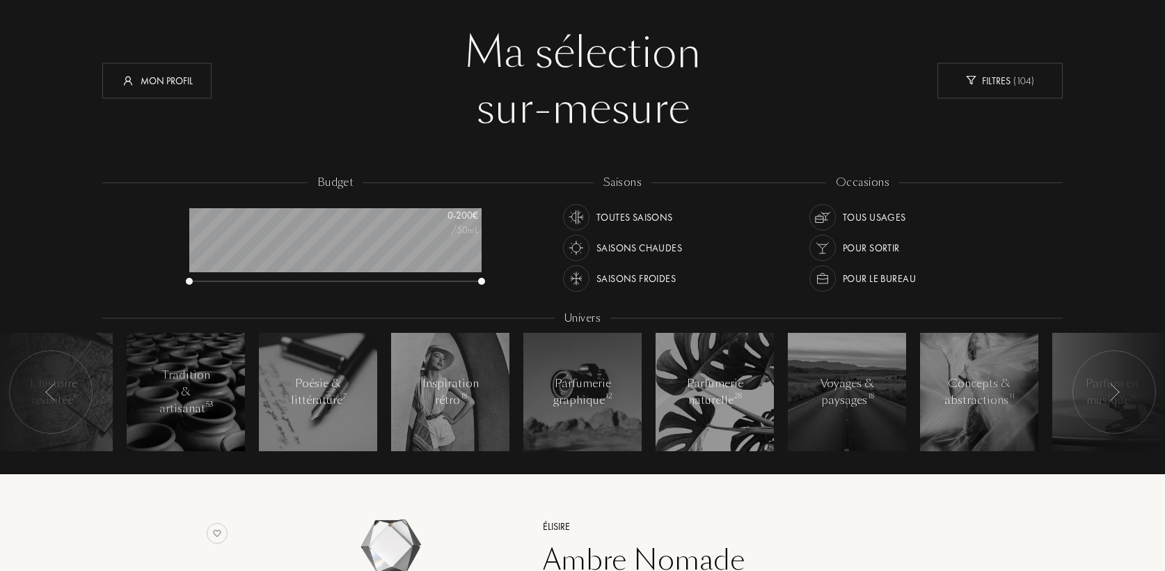
click at [1111, 384] on img at bounding box center [1114, 392] width 11 height 18
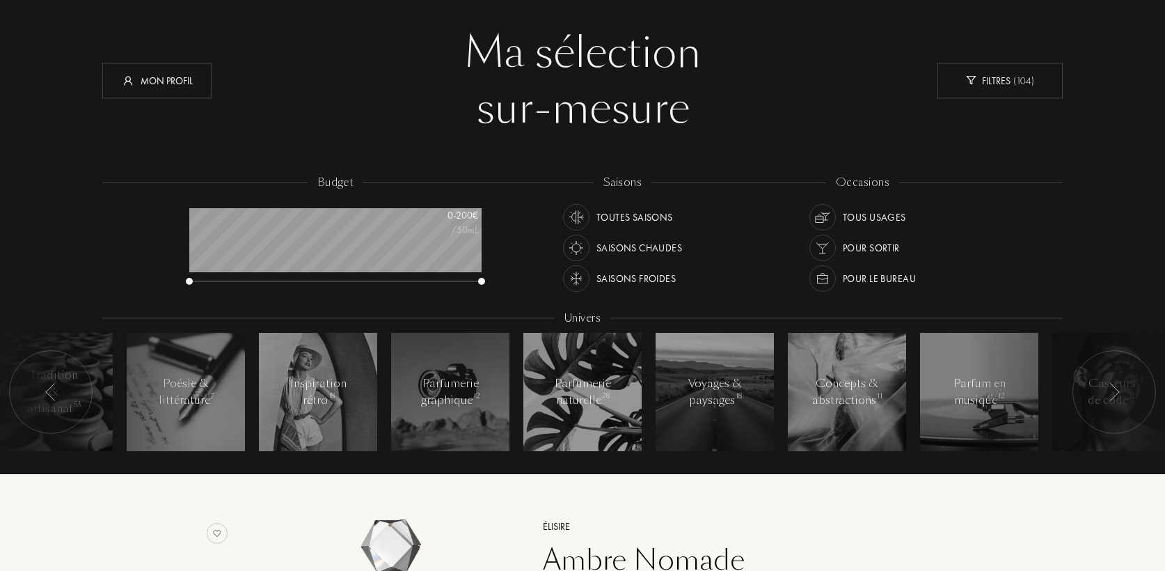
click at [1111, 384] on img at bounding box center [1114, 392] width 11 height 18
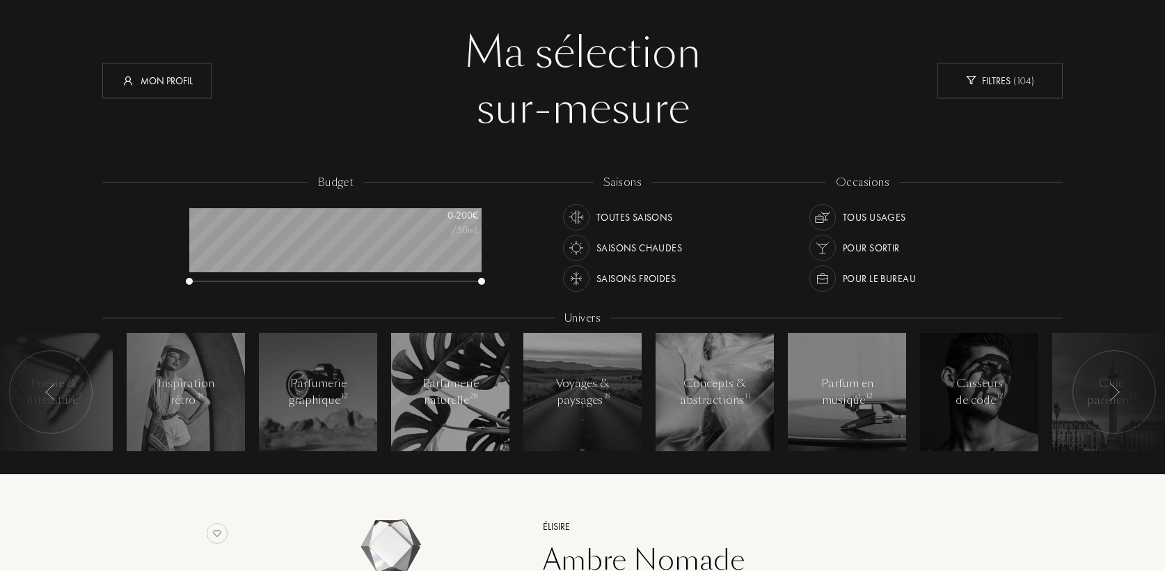
click at [1111, 384] on img at bounding box center [1114, 392] width 11 height 18
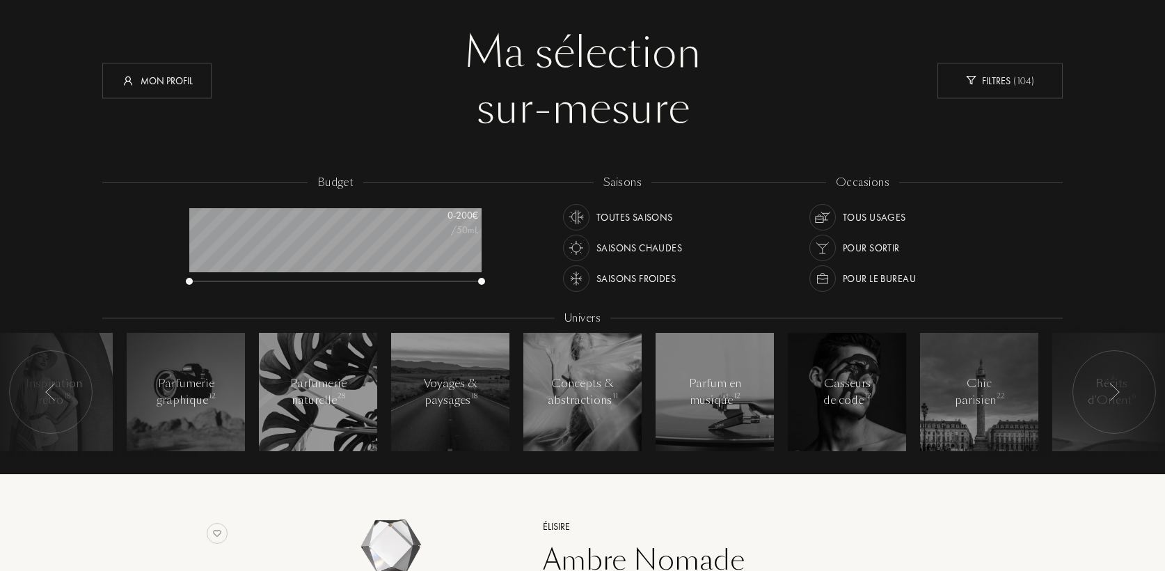
click at [1037, 191] on div "budget 0 - 200 € /50mL saisons Toutes saisons Saisons chaudes Saisons froides o…" at bounding box center [582, 324] width 961 height 298
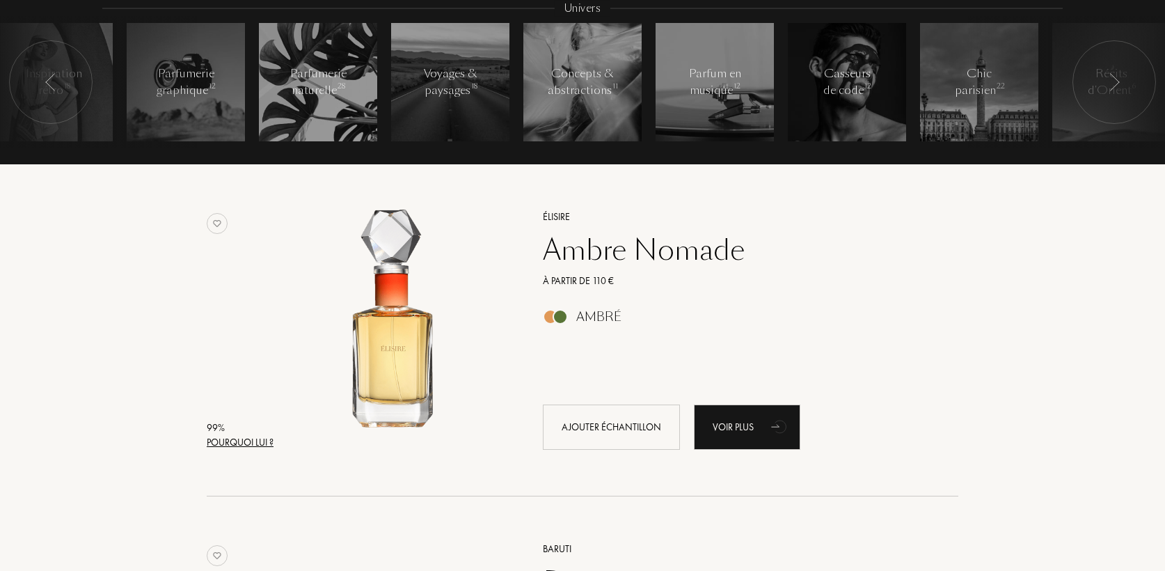
scroll to position [393, 0]
